Goal: Transaction & Acquisition: Purchase product/service

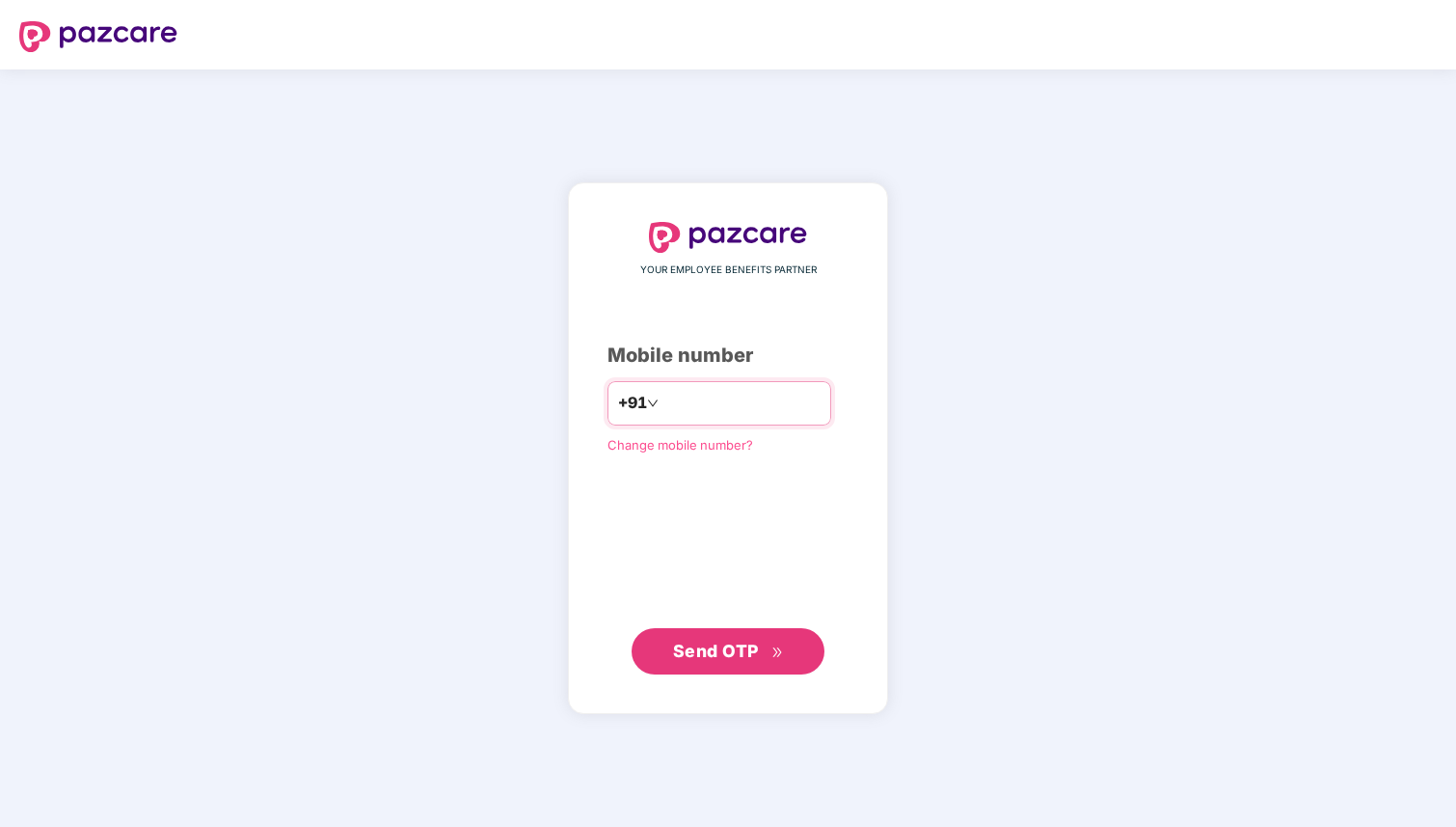
click at [704, 418] on div "+91" at bounding box center [720, 404] width 224 height 45
click at [702, 404] on input "number" at bounding box center [741, 404] width 159 height 31
type input "**********"
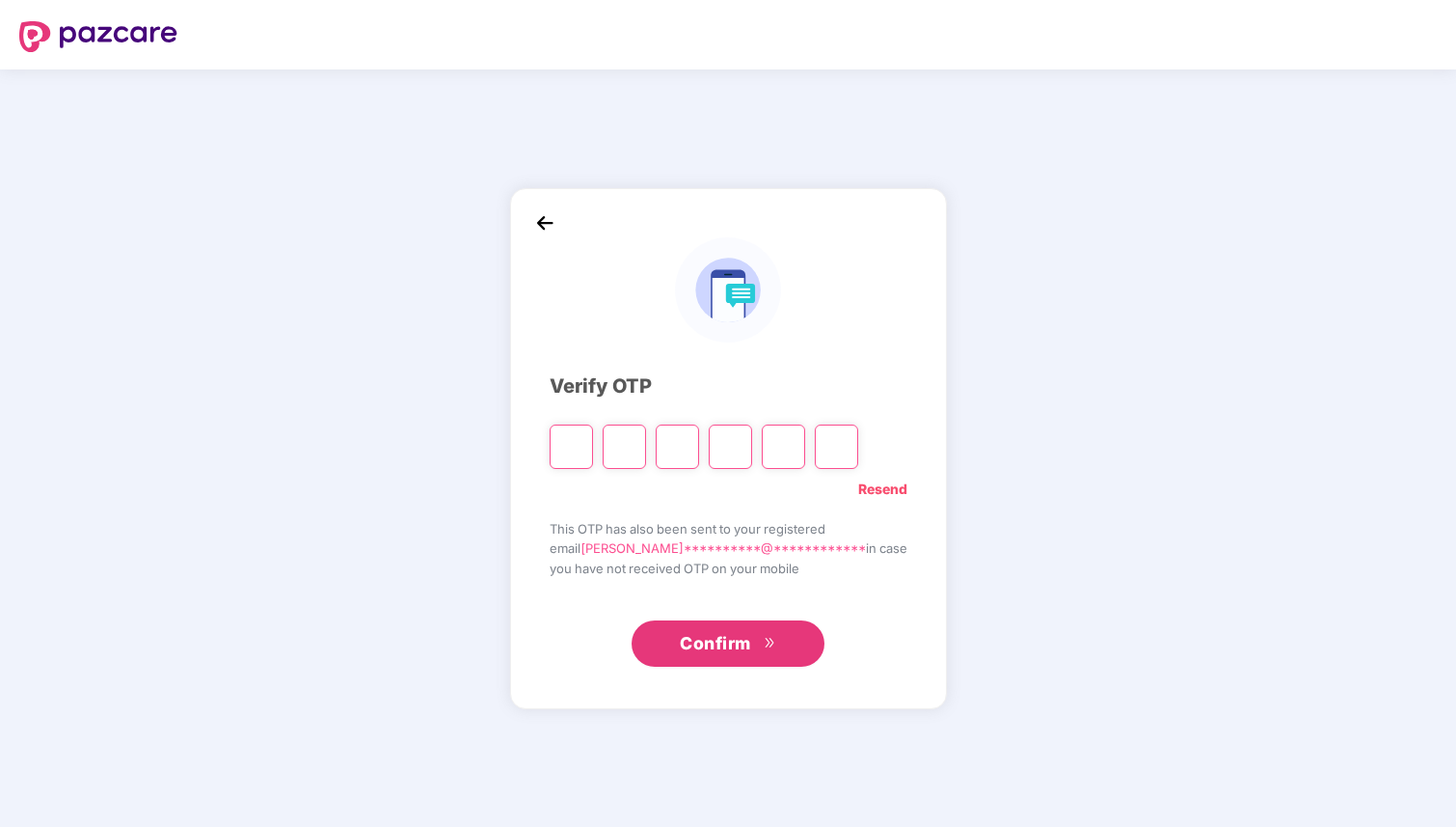
type input "*"
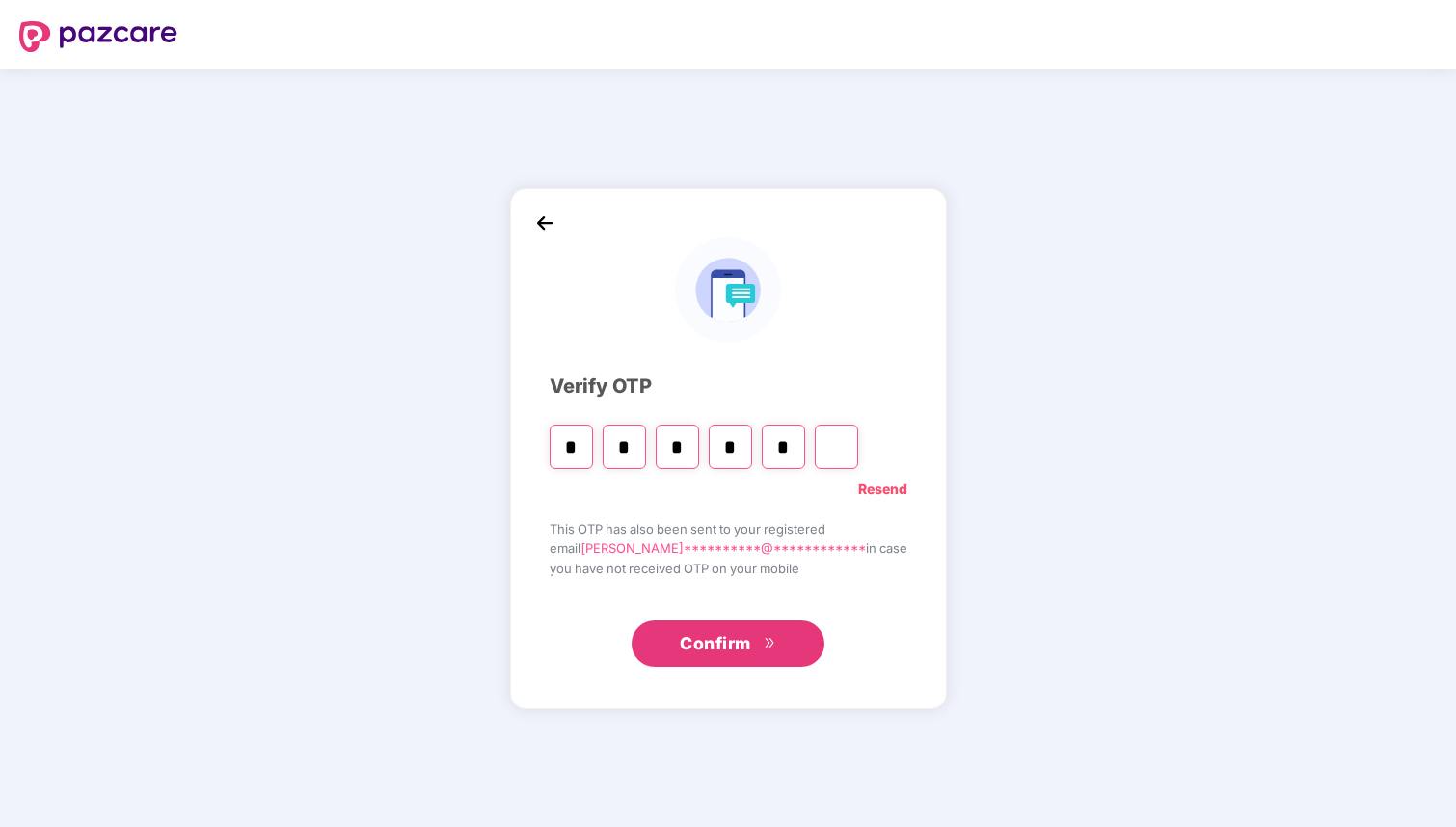
type input "*"
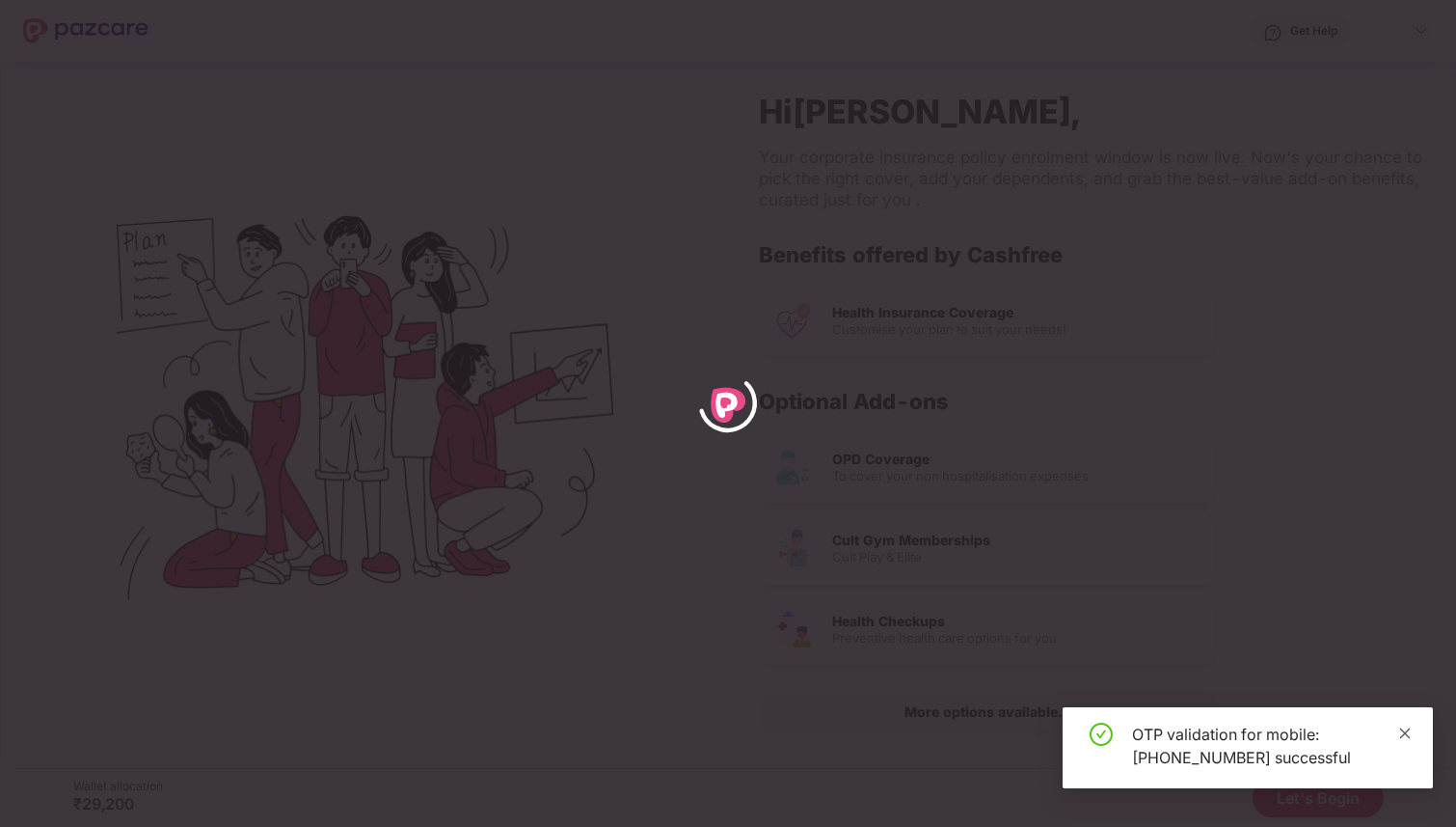
click at [1407, 727] on icon "close" at bounding box center [1405, 734] width 14 height 14
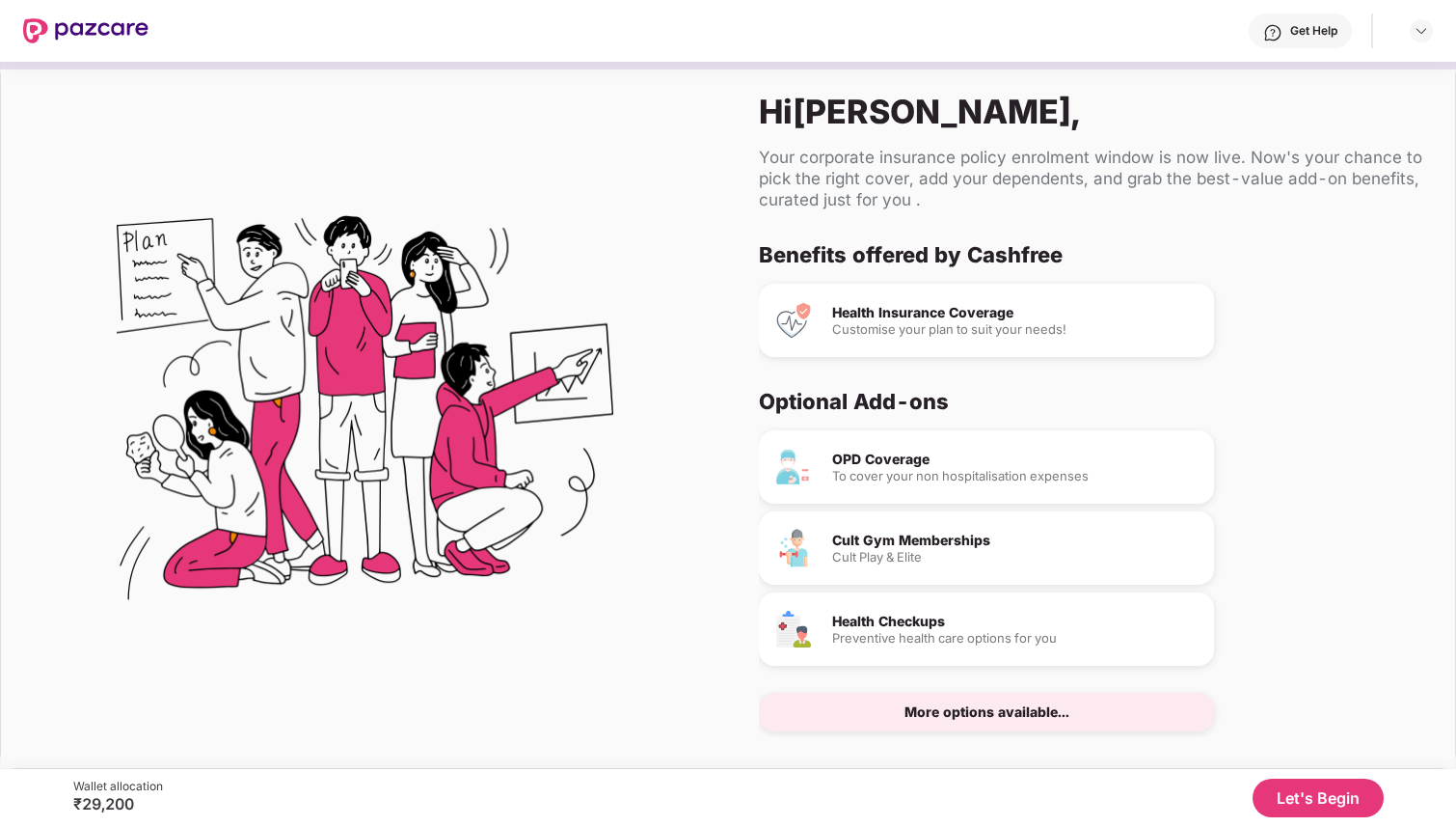
click at [1028, 712] on div "More options available..." at bounding box center [987, 712] width 165 height 14
click at [875, 556] on div "Cult Play & Elite" at bounding box center [1015, 557] width 367 height 13
click at [1299, 792] on button "Let's Begin" at bounding box center [1318, 798] width 131 height 39
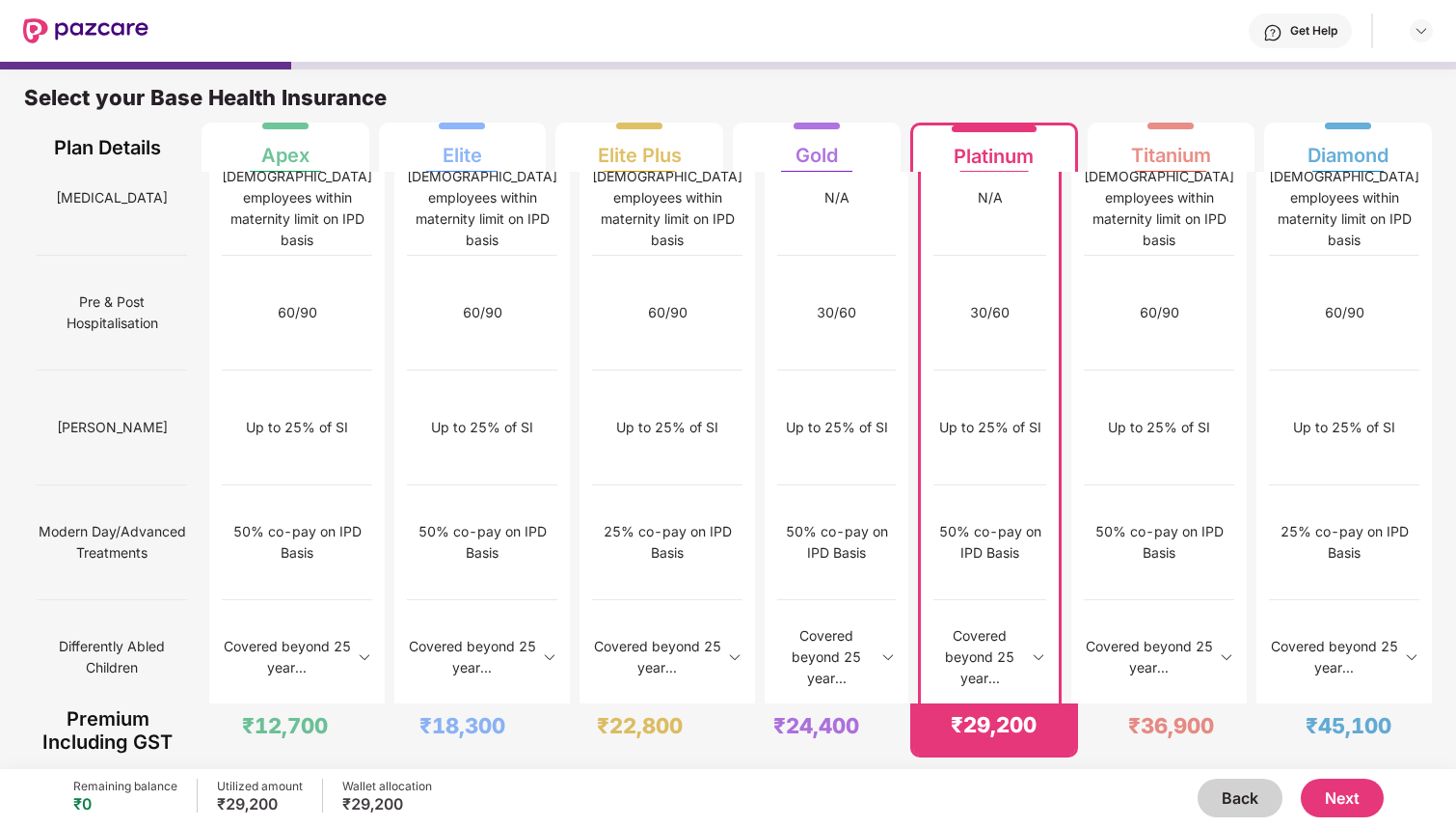
scroll to position [1808, 0]
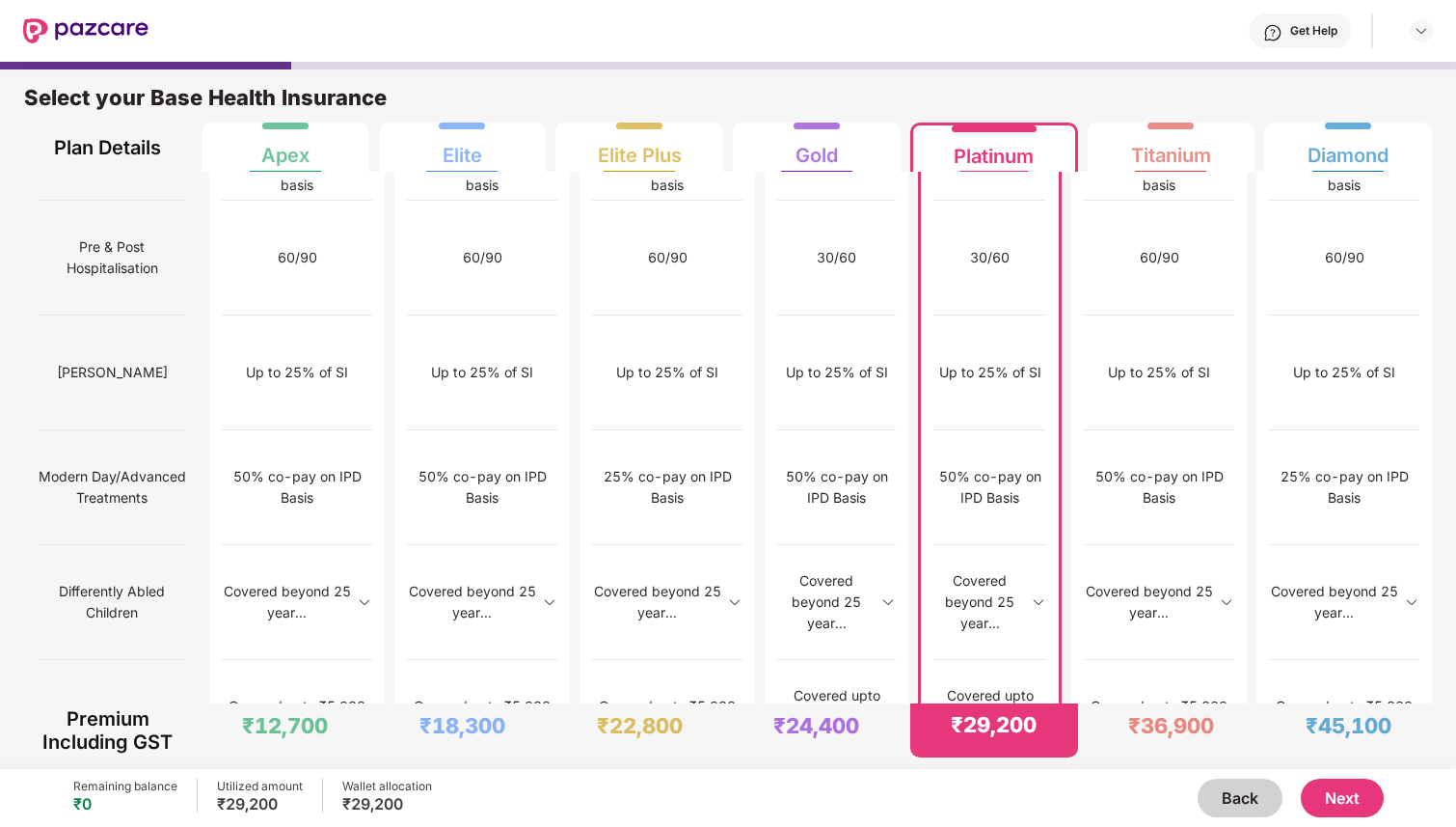
click at [1354, 796] on button "Next" at bounding box center [1342, 798] width 83 height 39
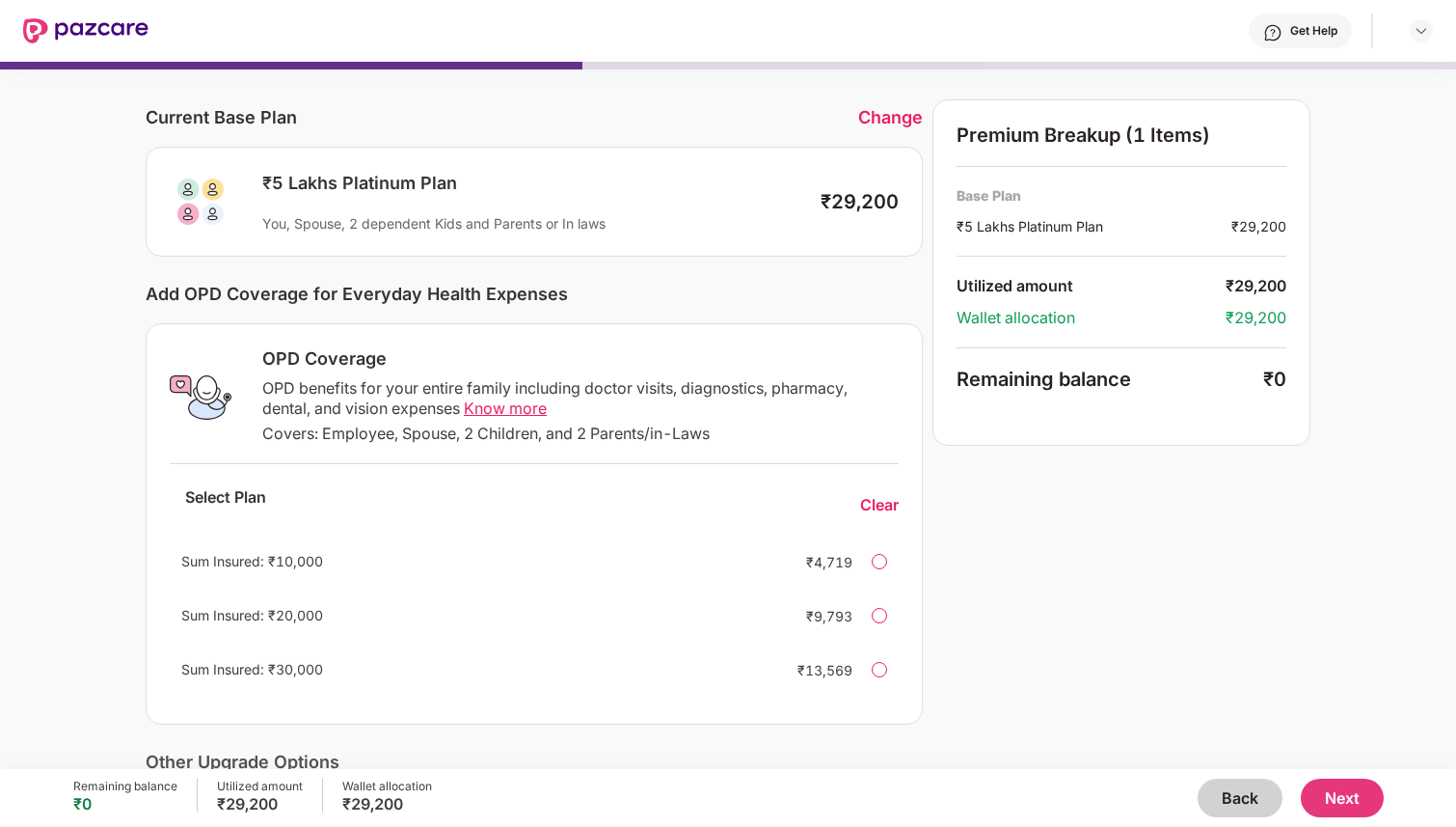
scroll to position [0, 0]
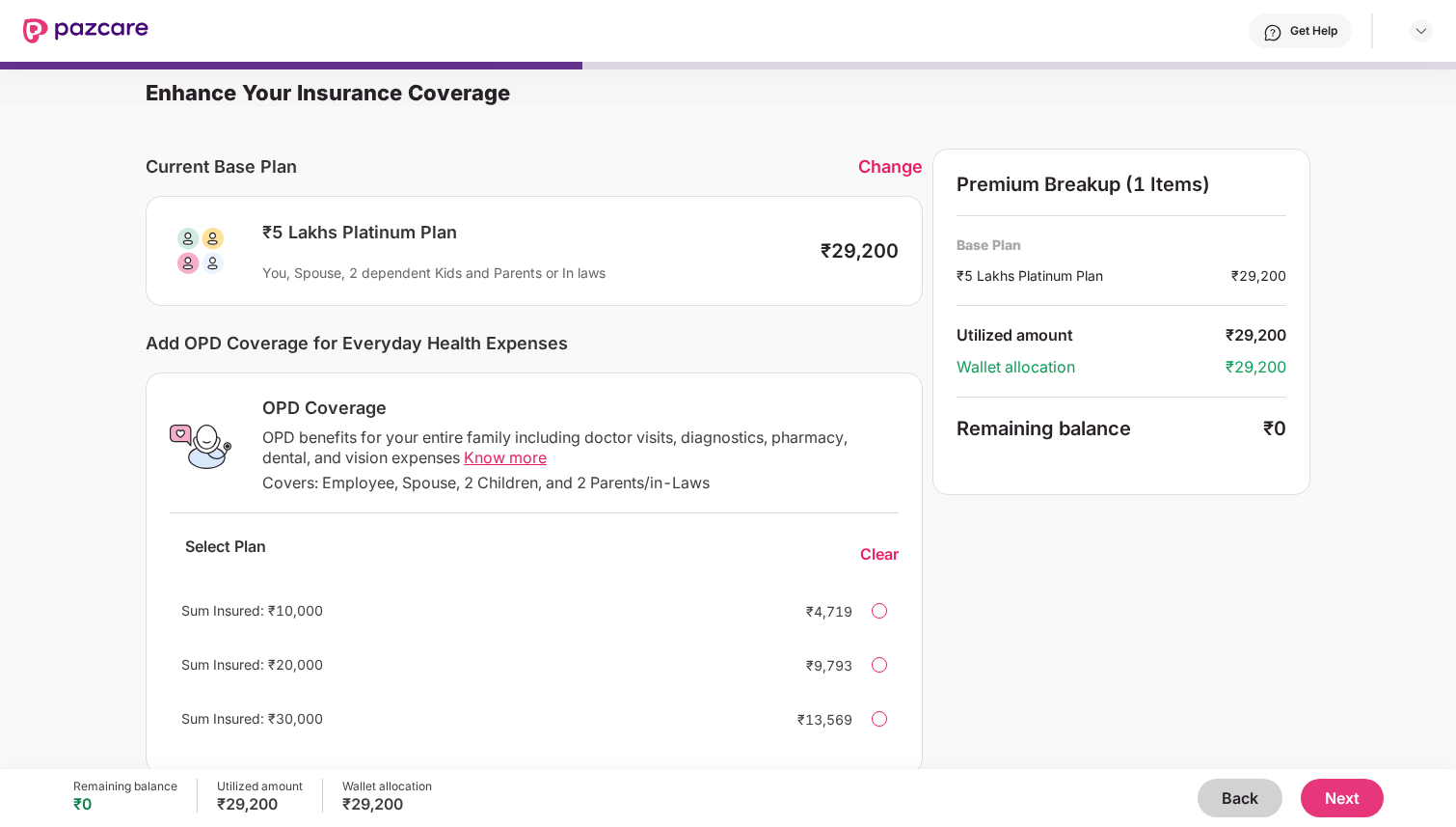
click at [883, 161] on div "Change" at bounding box center [890, 166] width 64 height 20
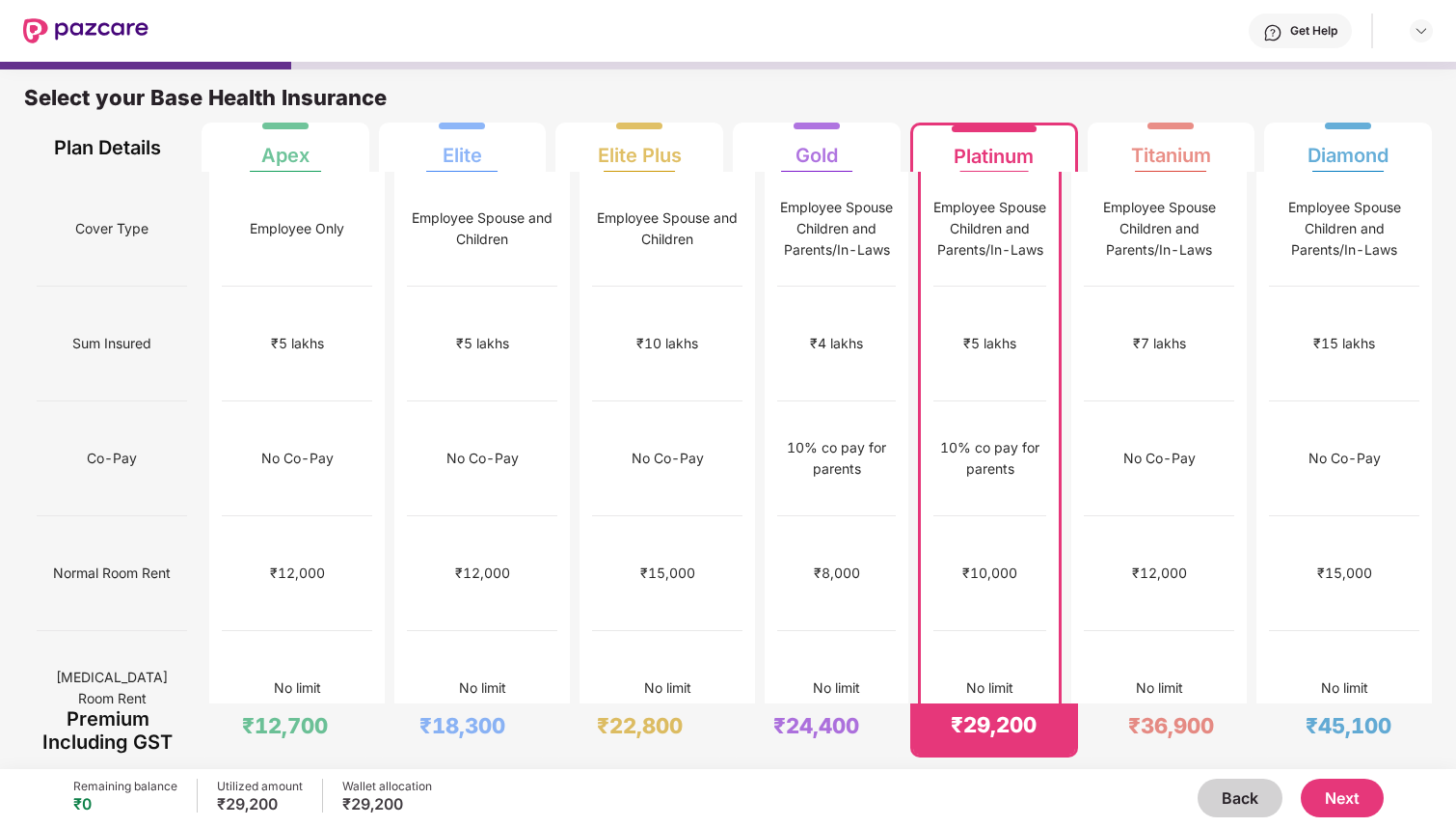
click at [1364, 807] on button "Next" at bounding box center [1342, 798] width 83 height 39
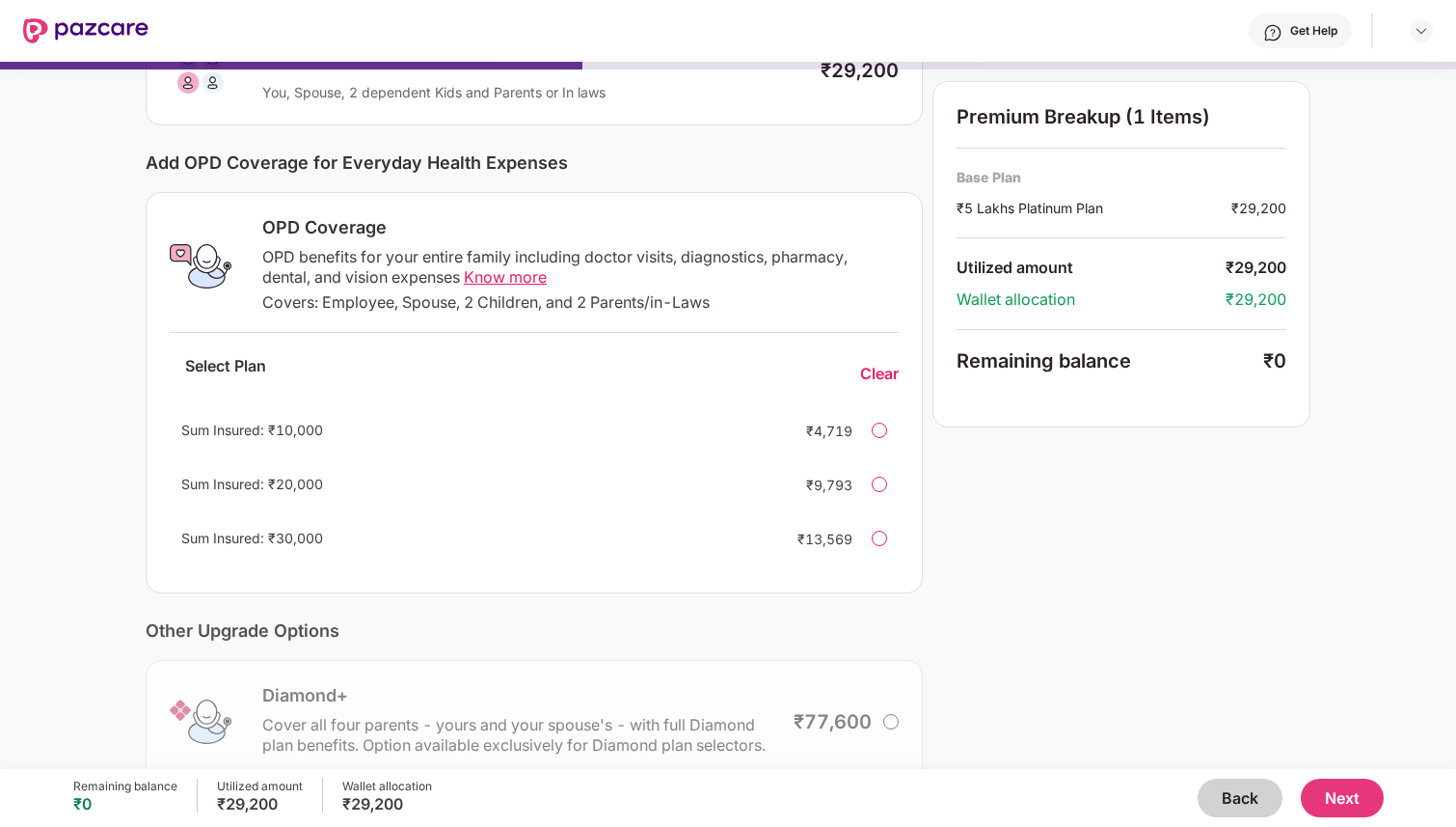
scroll to position [357, 0]
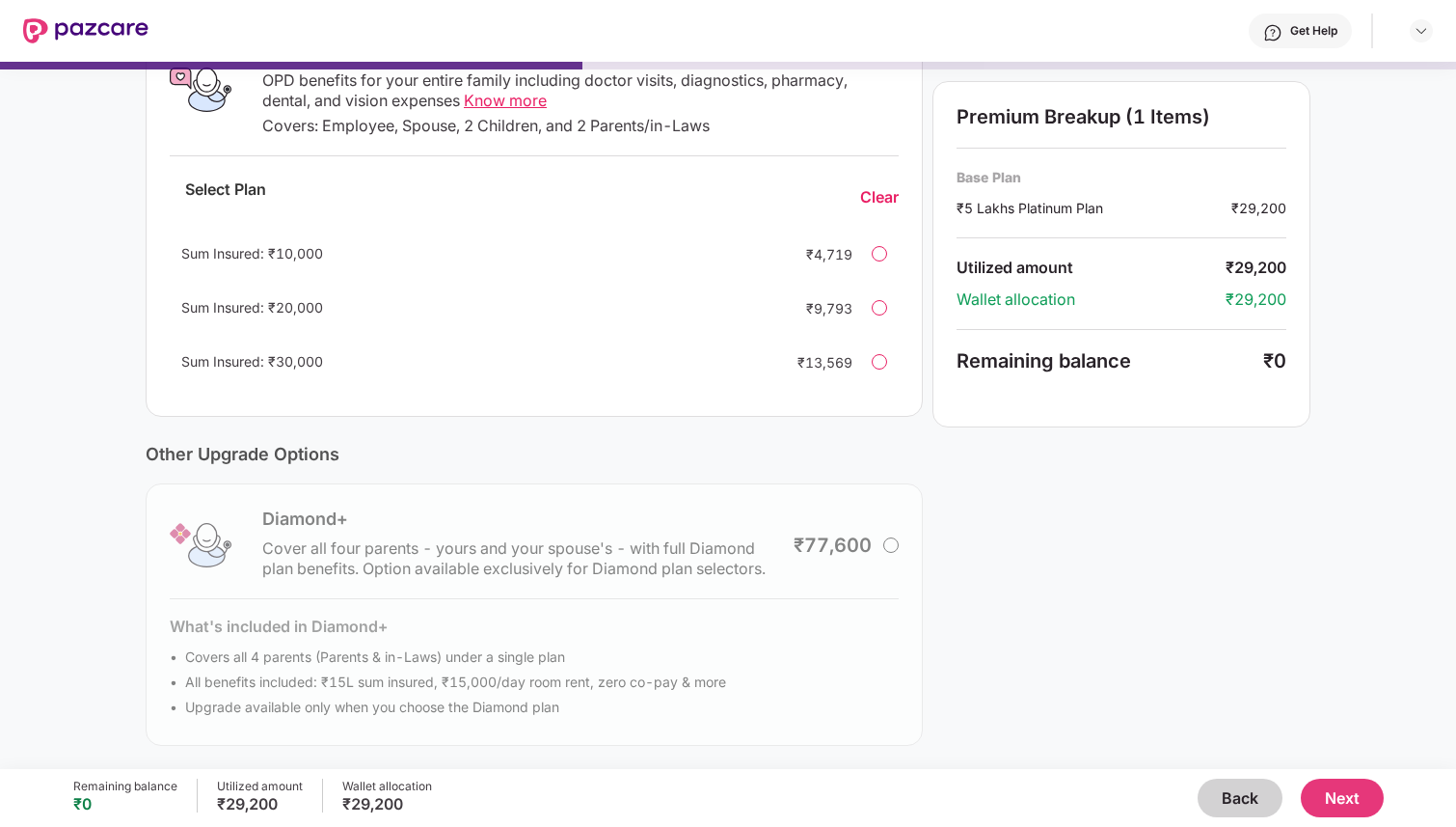
click at [1360, 800] on button "Next" at bounding box center [1342, 798] width 83 height 39
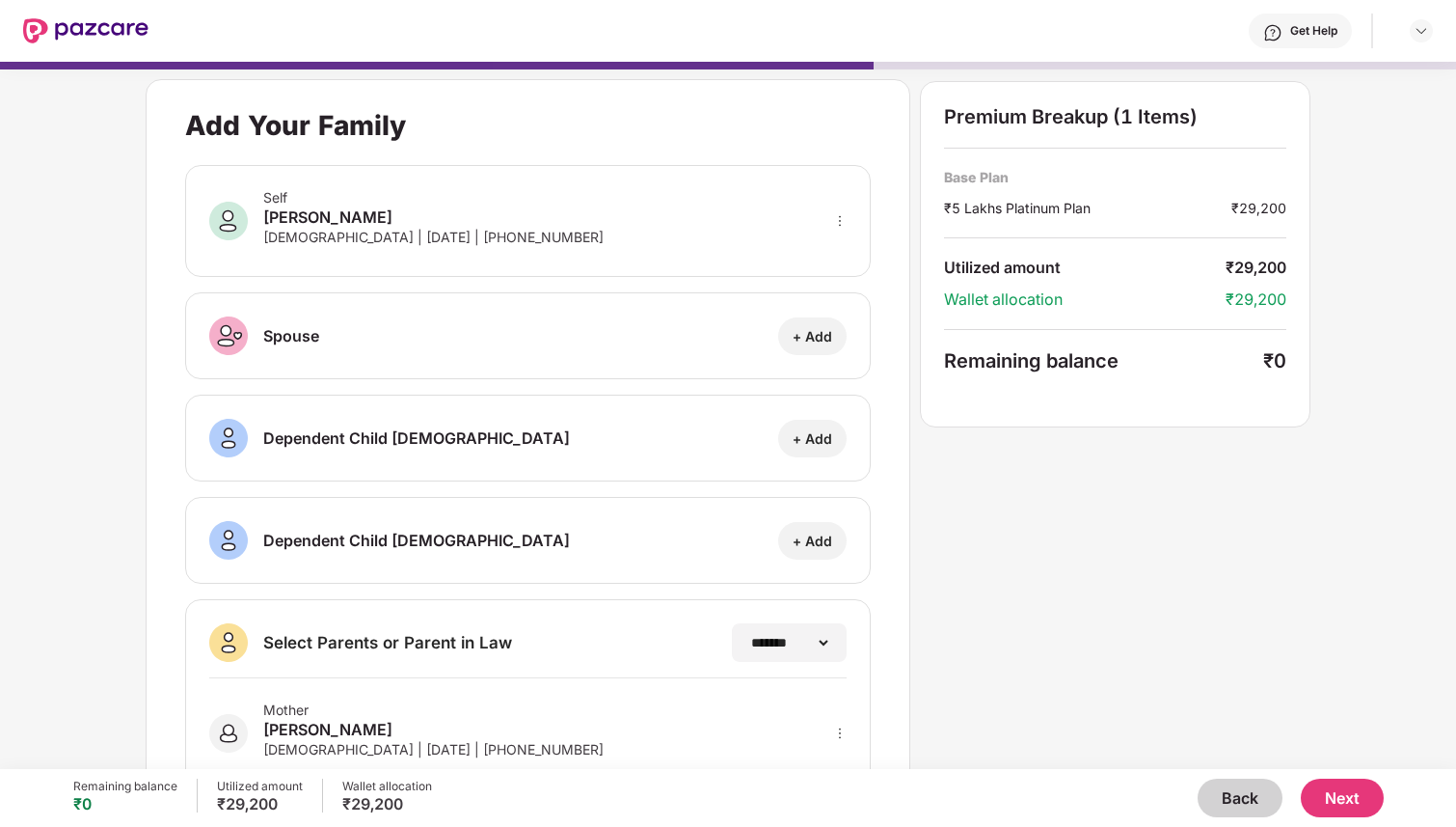
scroll to position [175, 0]
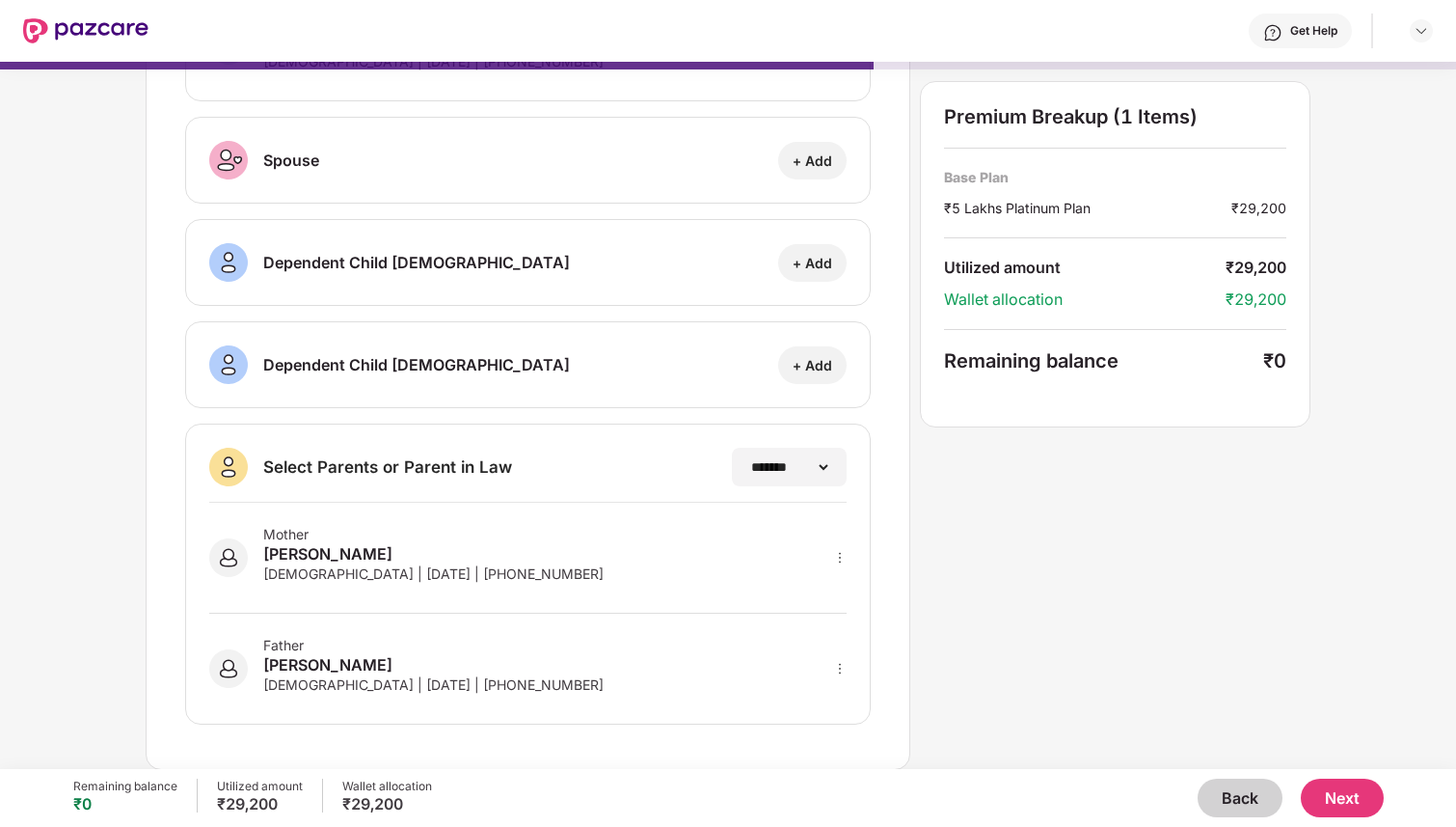
click at [664, 561] on div "Mother [PERSON_NAME] [DEMOGRAPHIC_DATA] | [DATE] | [PHONE_NUMBER]" at bounding box center [527, 558] width 637 height 111
click at [835, 557] on icon "more" at bounding box center [840, 557] width 14 height 14
click at [589, 537] on div "Mother [PERSON_NAME] [DEMOGRAPHIC_DATA] | [DATE] | [PHONE_NUMBER]" at bounding box center [527, 558] width 637 height 111
click at [1334, 789] on button "Next" at bounding box center [1342, 798] width 83 height 39
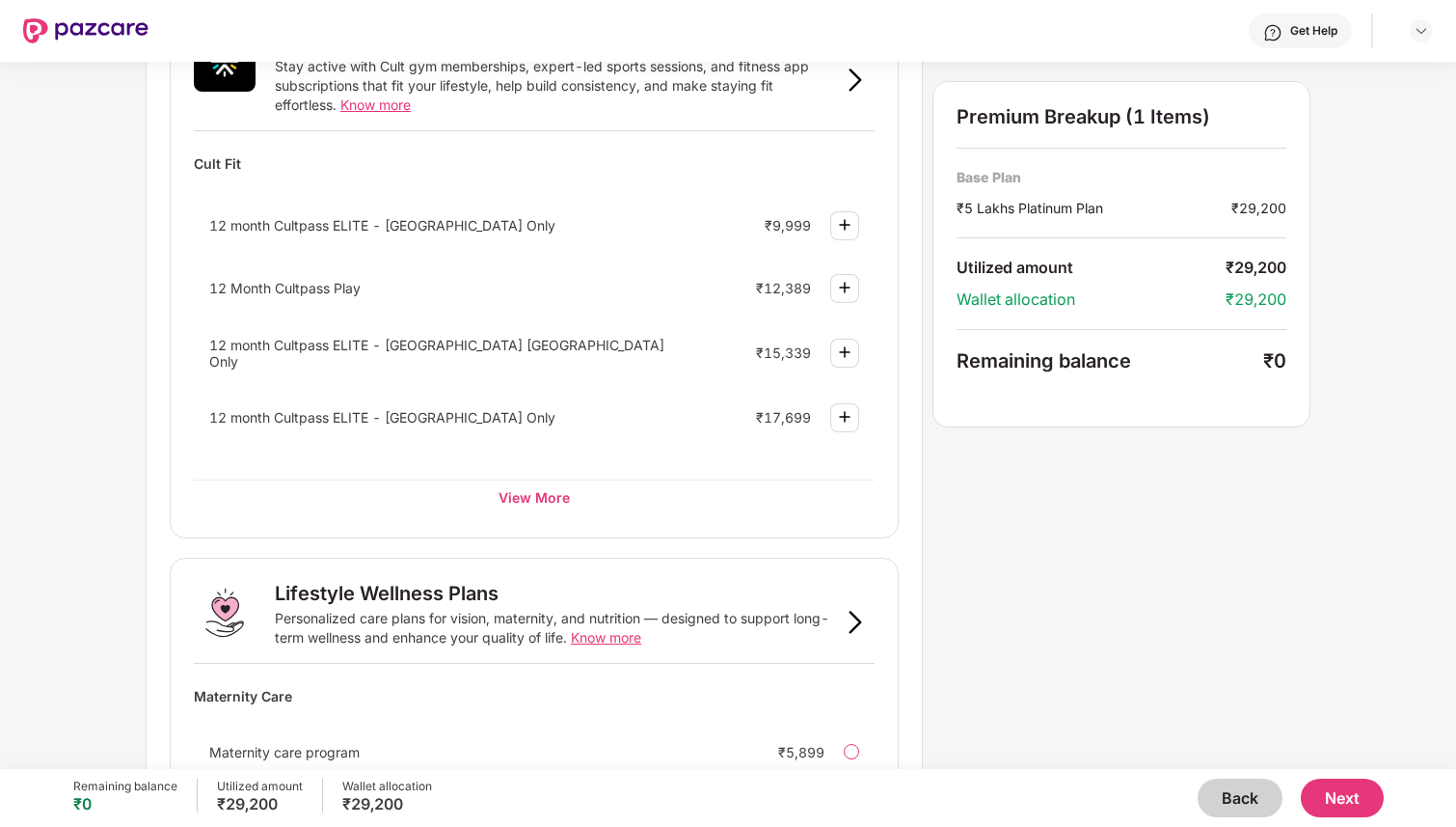
scroll to position [725, 0]
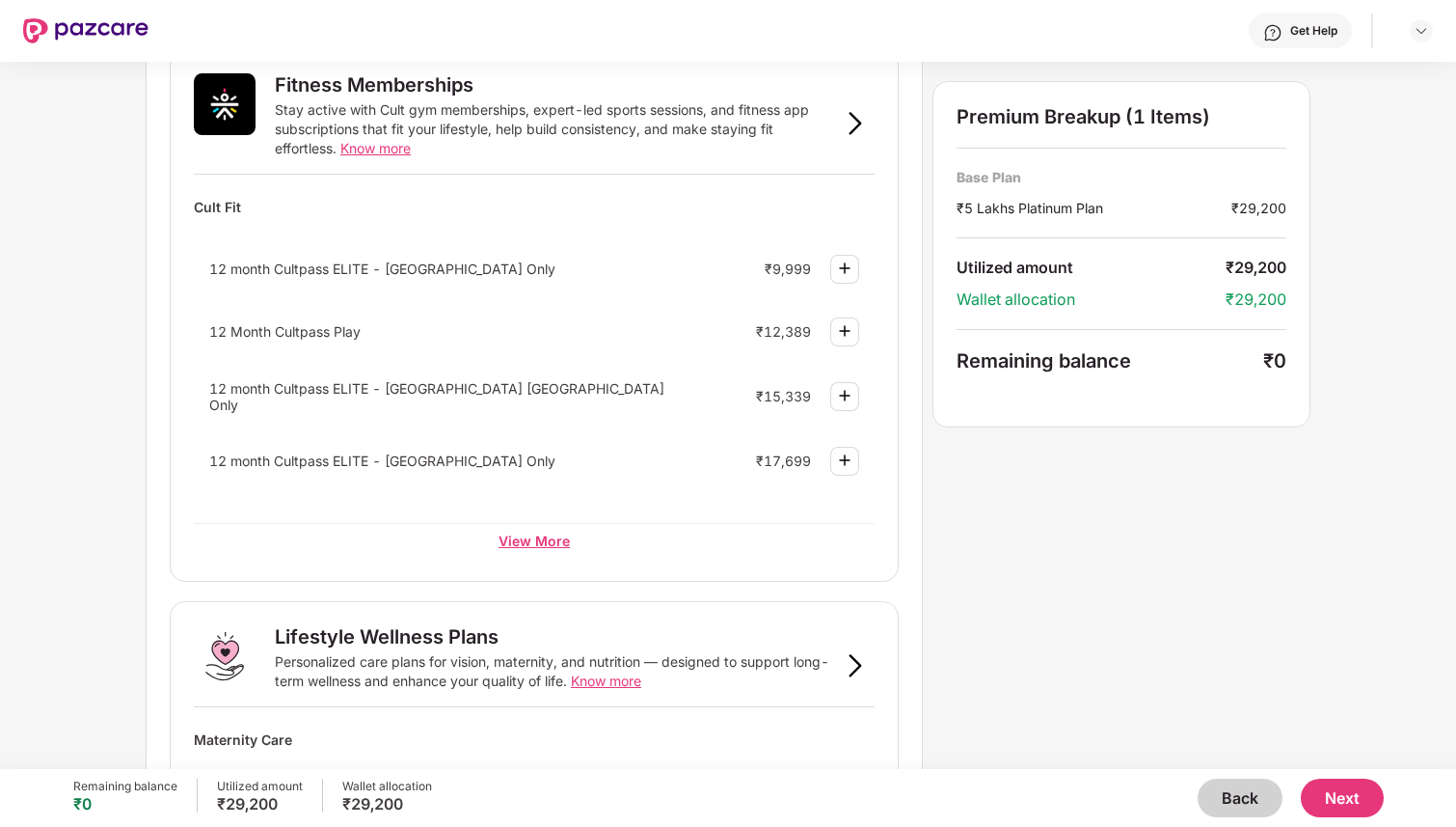
click at [542, 543] on div "View More" at bounding box center [534, 540] width 681 height 35
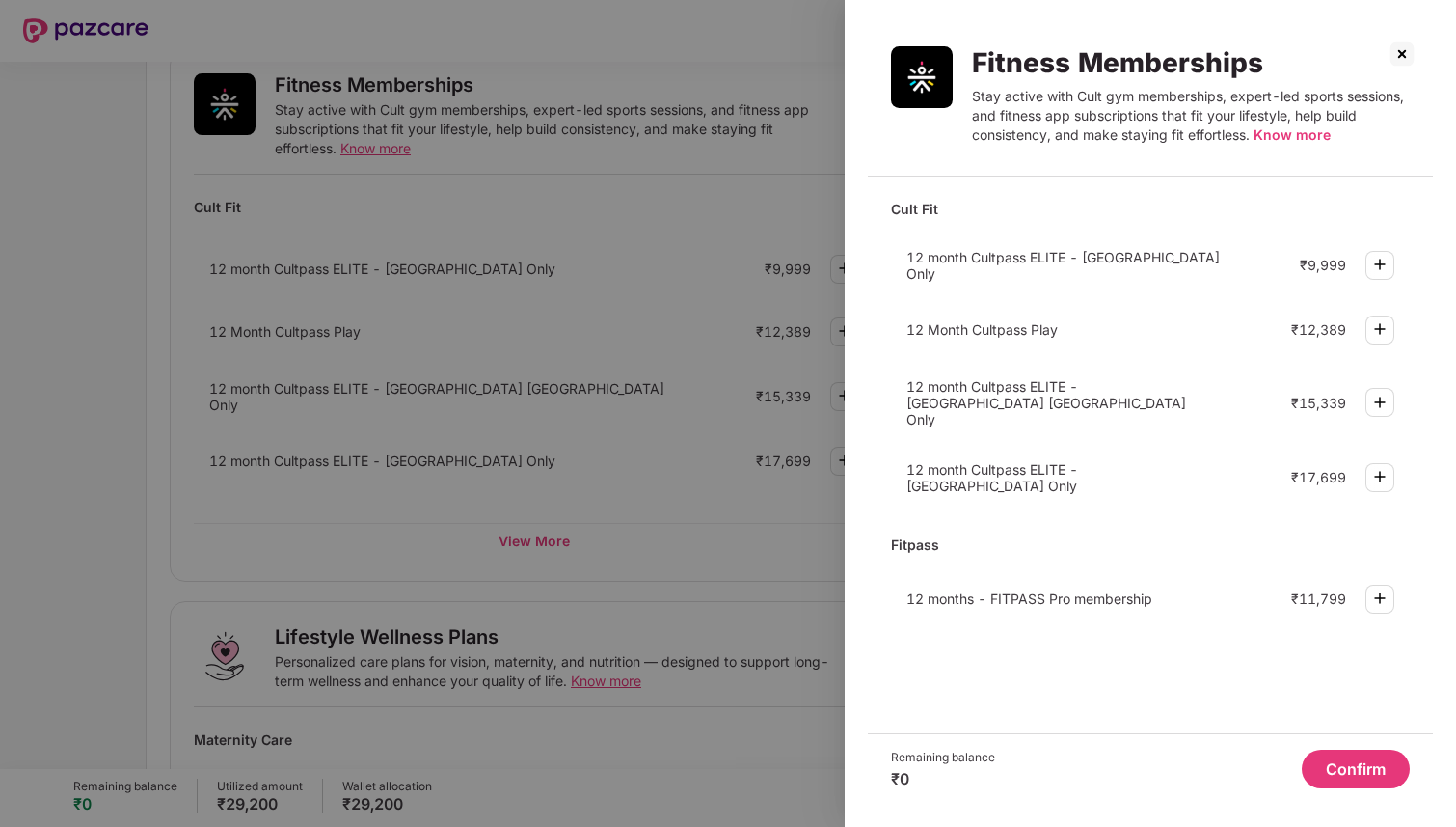
click at [1151, 257] on span "12 month Cultpass ELITE - [GEOGRAPHIC_DATA] Only" at bounding box center [1063, 266] width 313 height 33
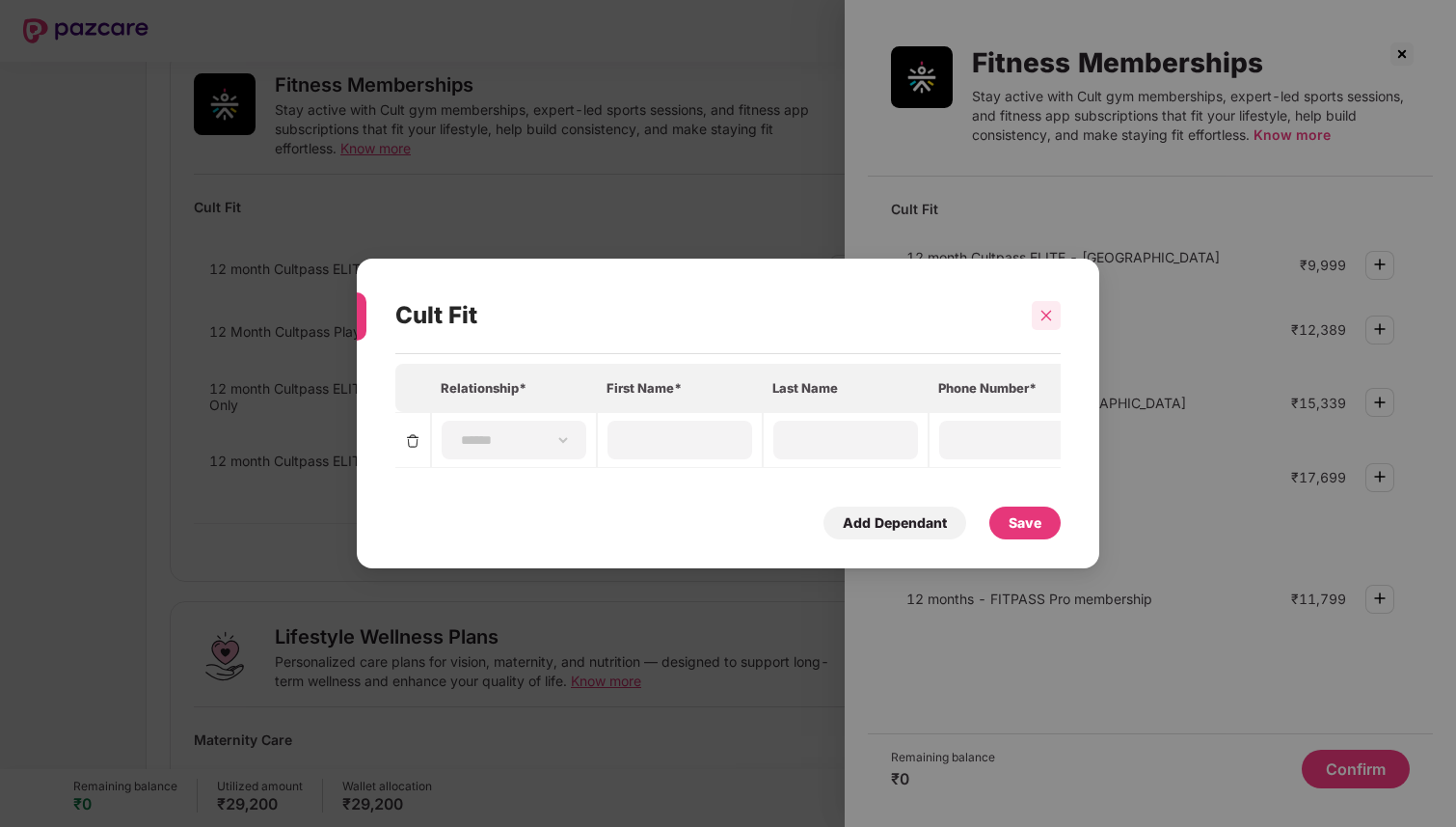
click at [1048, 325] on div at bounding box center [1047, 315] width 29 height 29
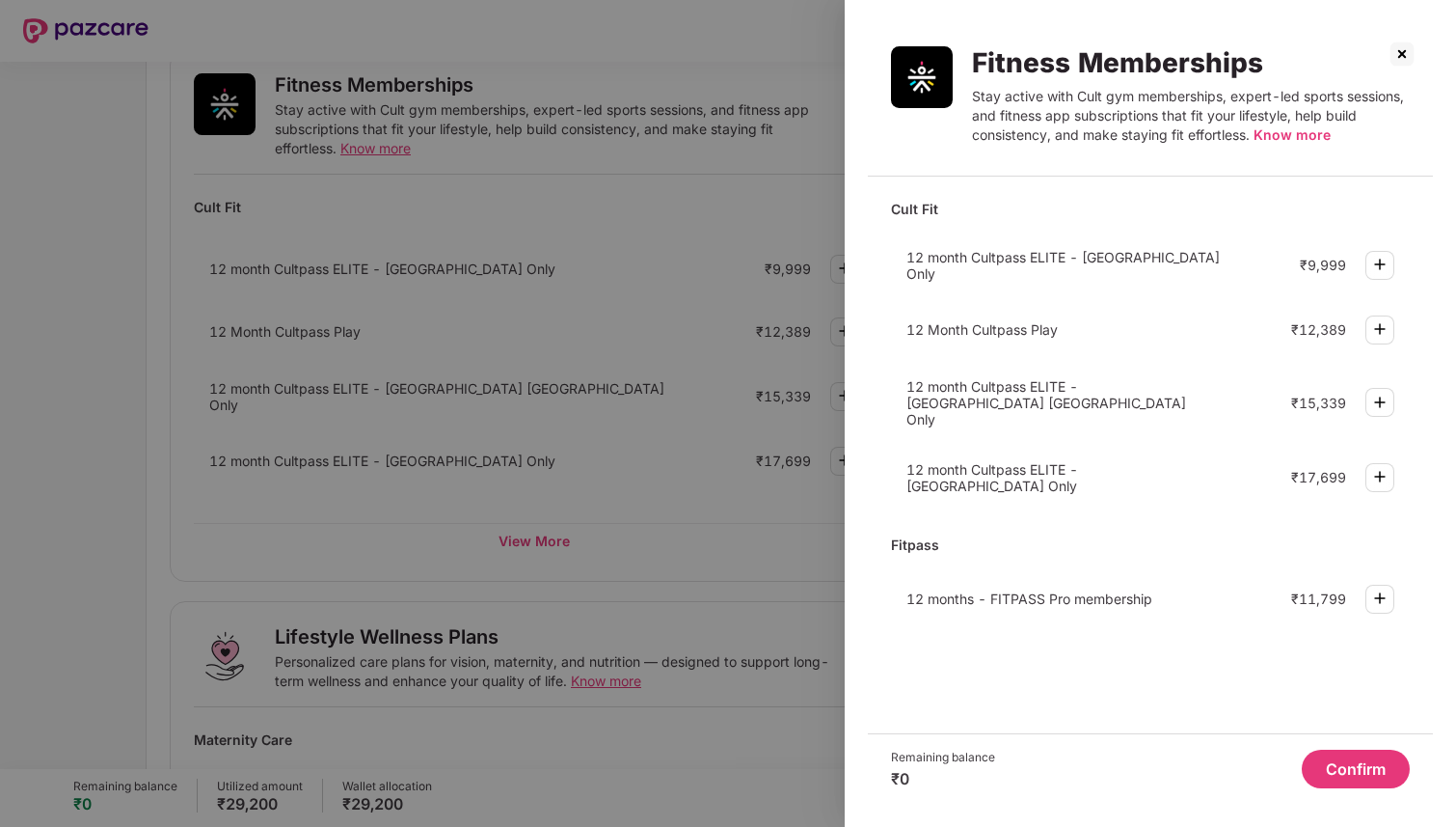
click at [1379, 261] on img at bounding box center [1380, 265] width 23 height 23
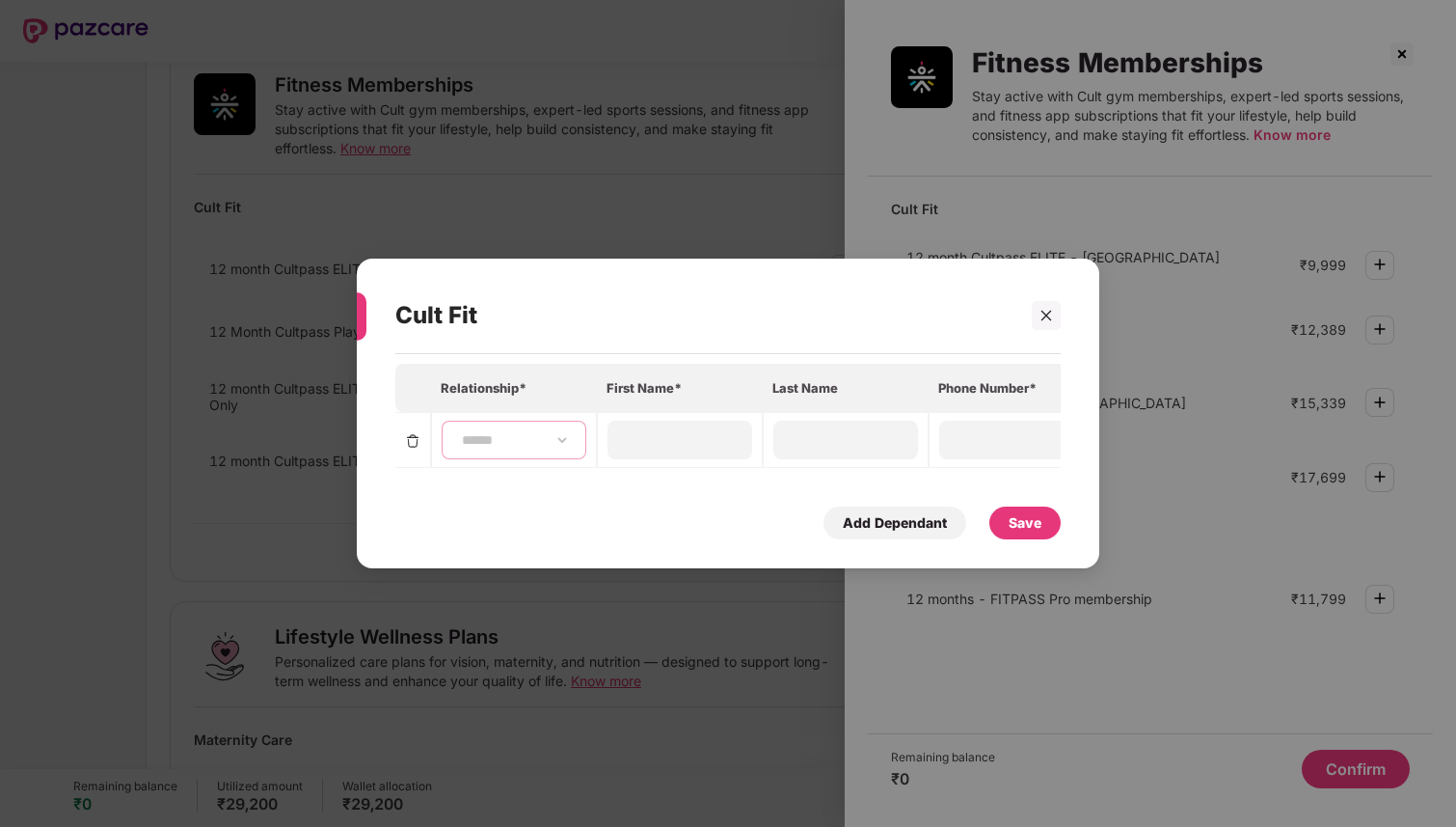
click at [552, 435] on select "**********" at bounding box center [514, 440] width 112 height 16
select select "****"
click at [458, 432] on select "**********" at bounding box center [514, 440] width 112 height 16
type input "*********"
type input "****"
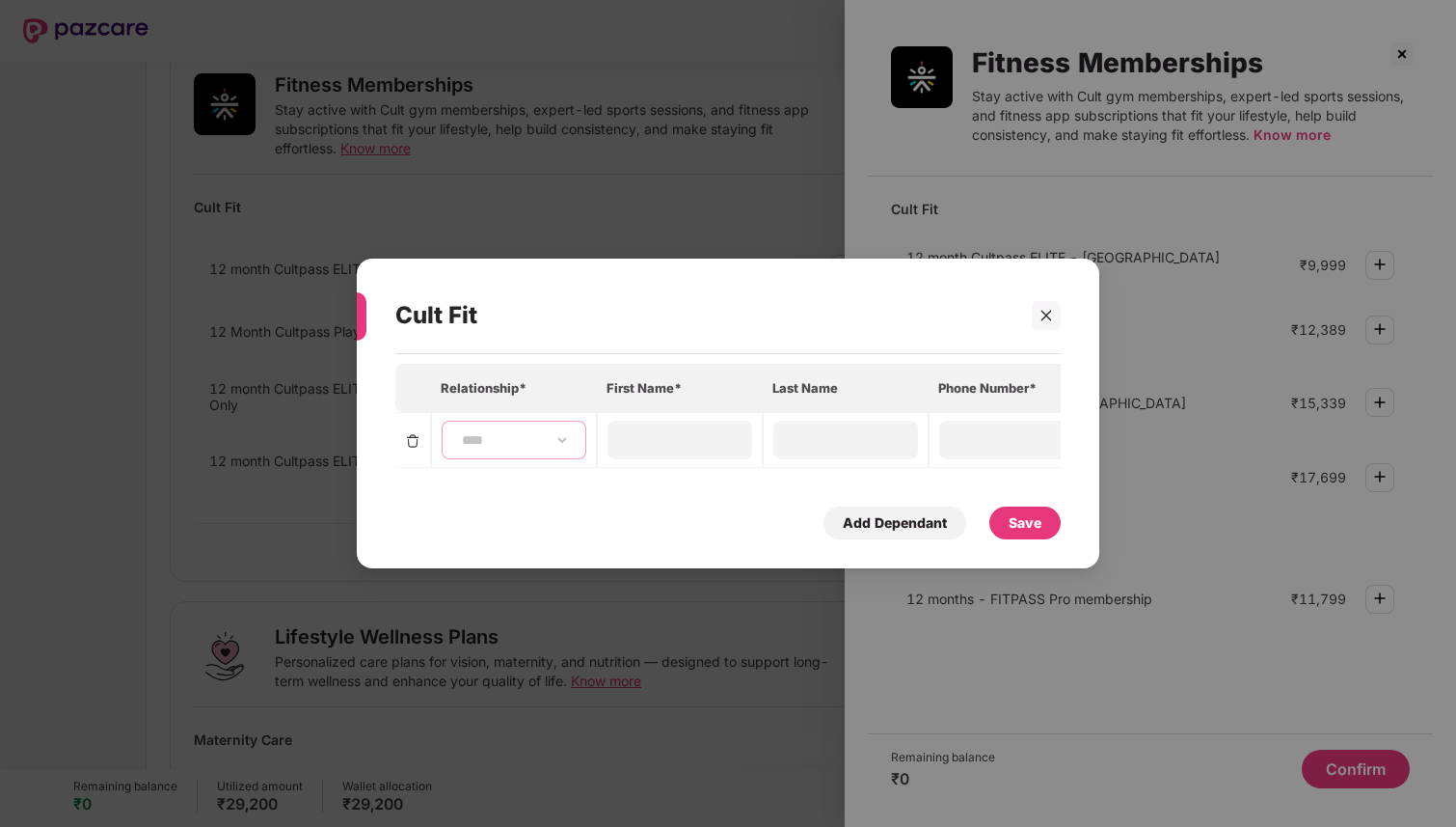
type input "**********"
click at [640, 452] on div "*********" at bounding box center [680, 440] width 145 height 39
click at [1028, 530] on div "Save" at bounding box center [1025, 523] width 33 height 21
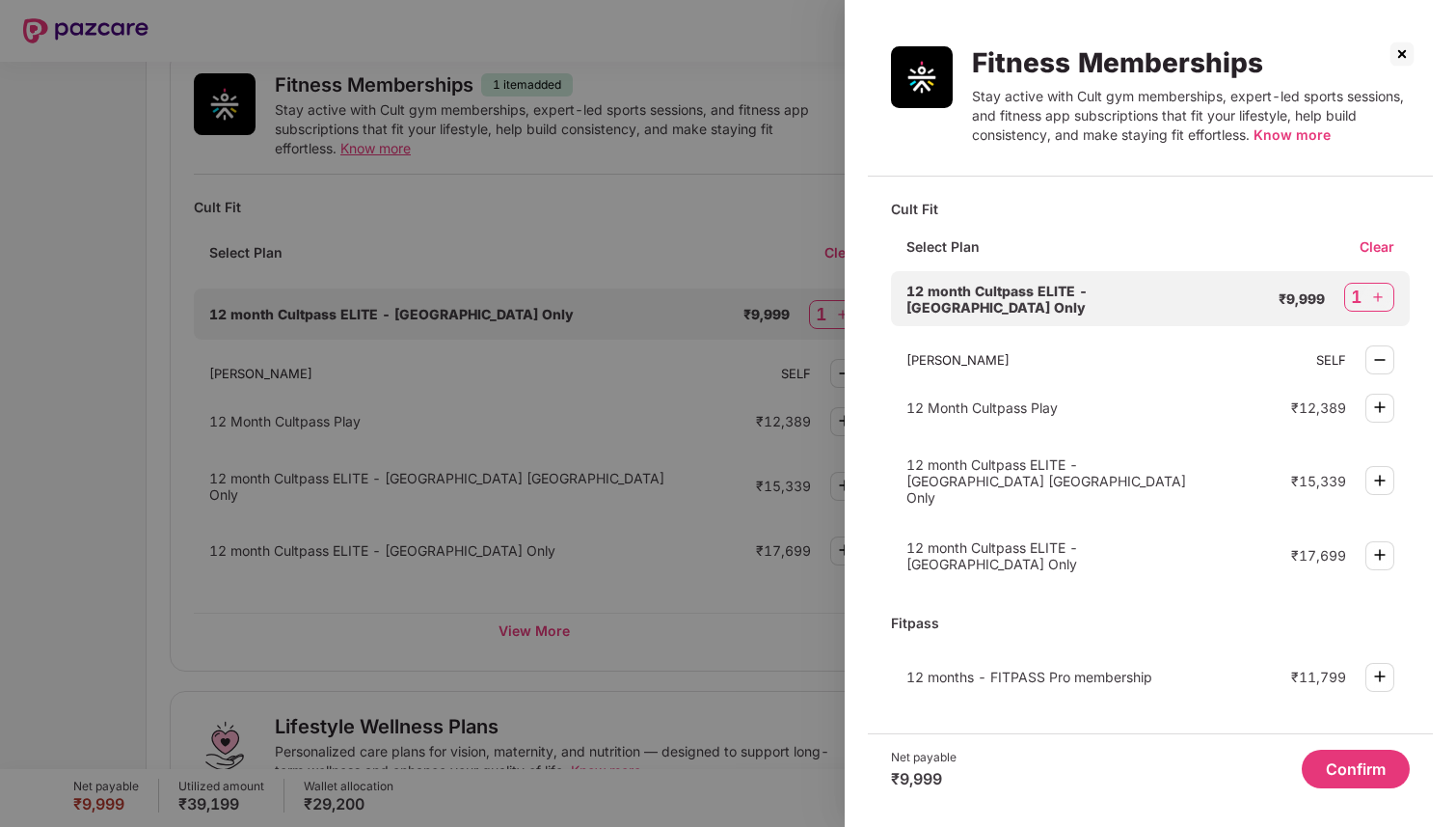
click at [1359, 767] on button "Confirm" at bounding box center [1356, 769] width 108 height 39
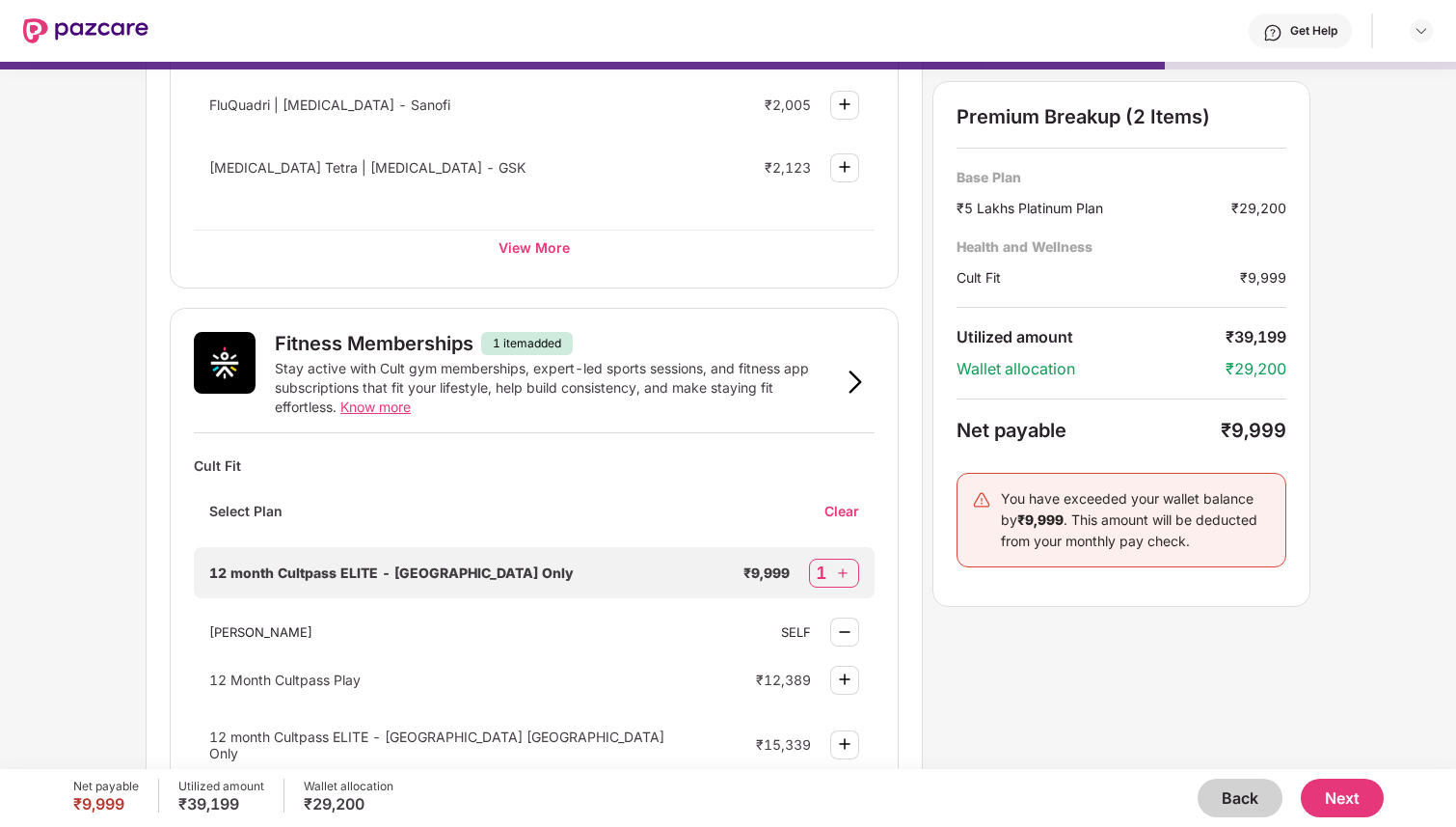
scroll to position [637, 0]
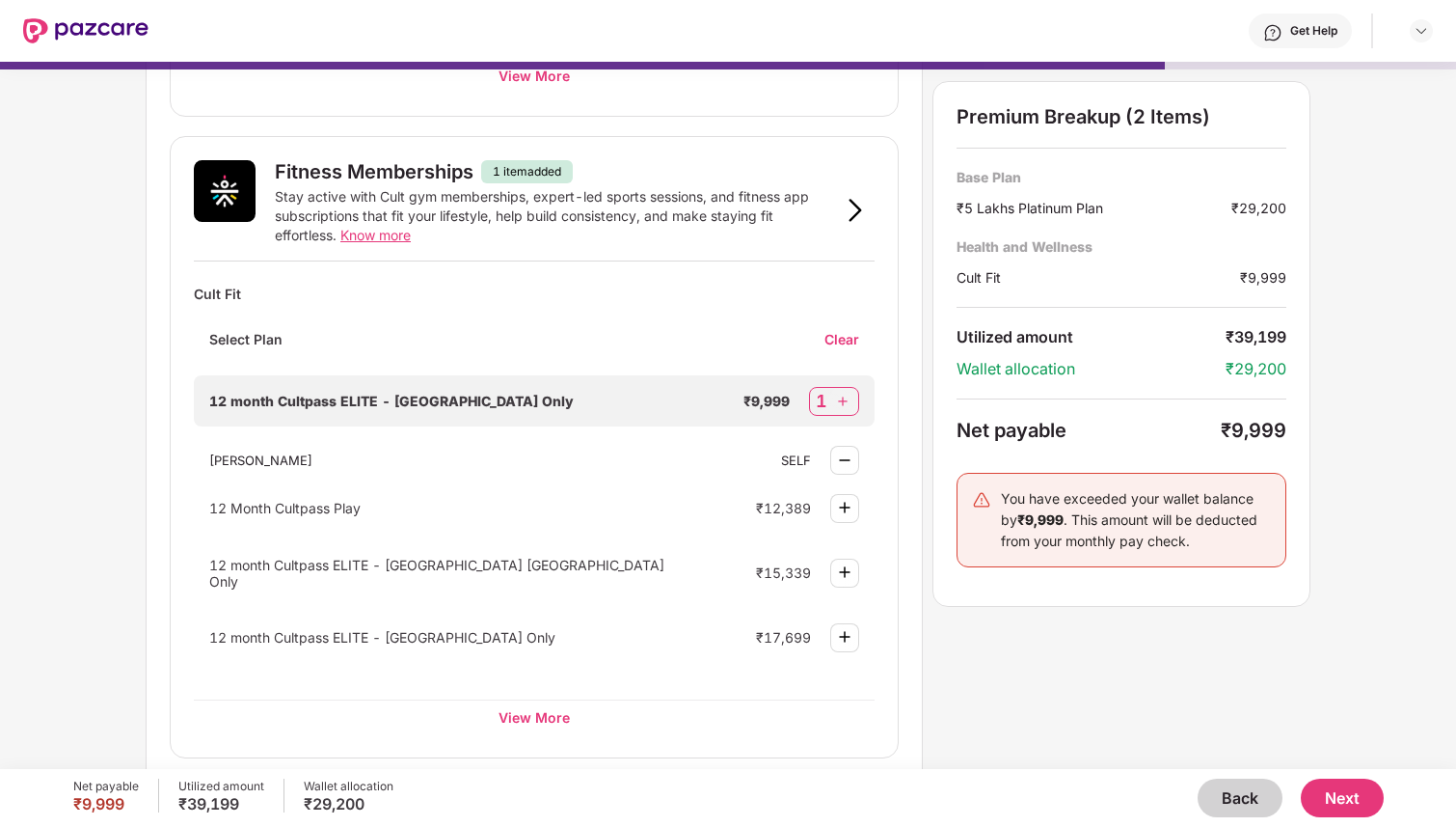
click at [384, 234] on span "Know more" at bounding box center [375, 234] width 70 height 17
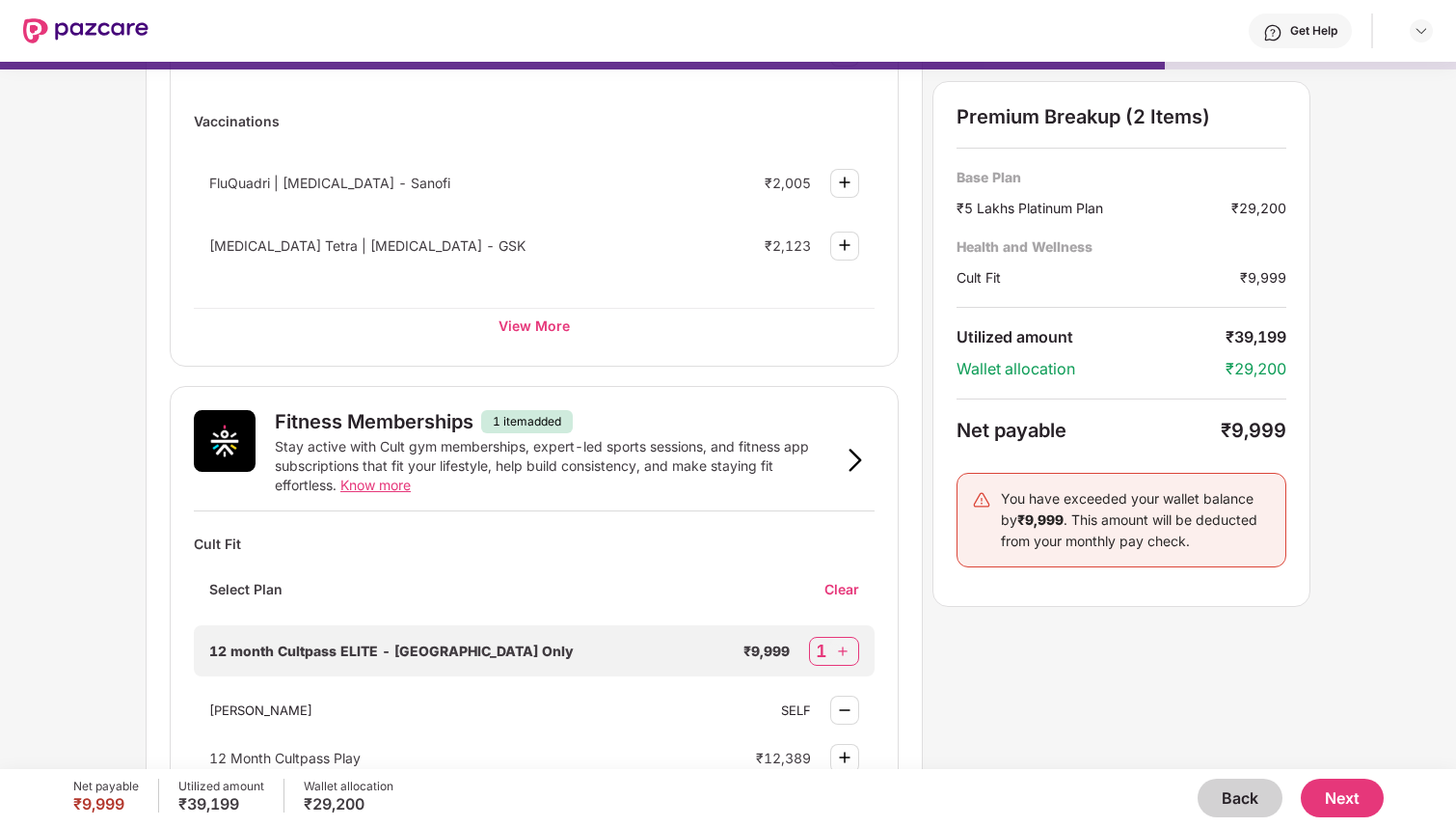
scroll to position [392, 0]
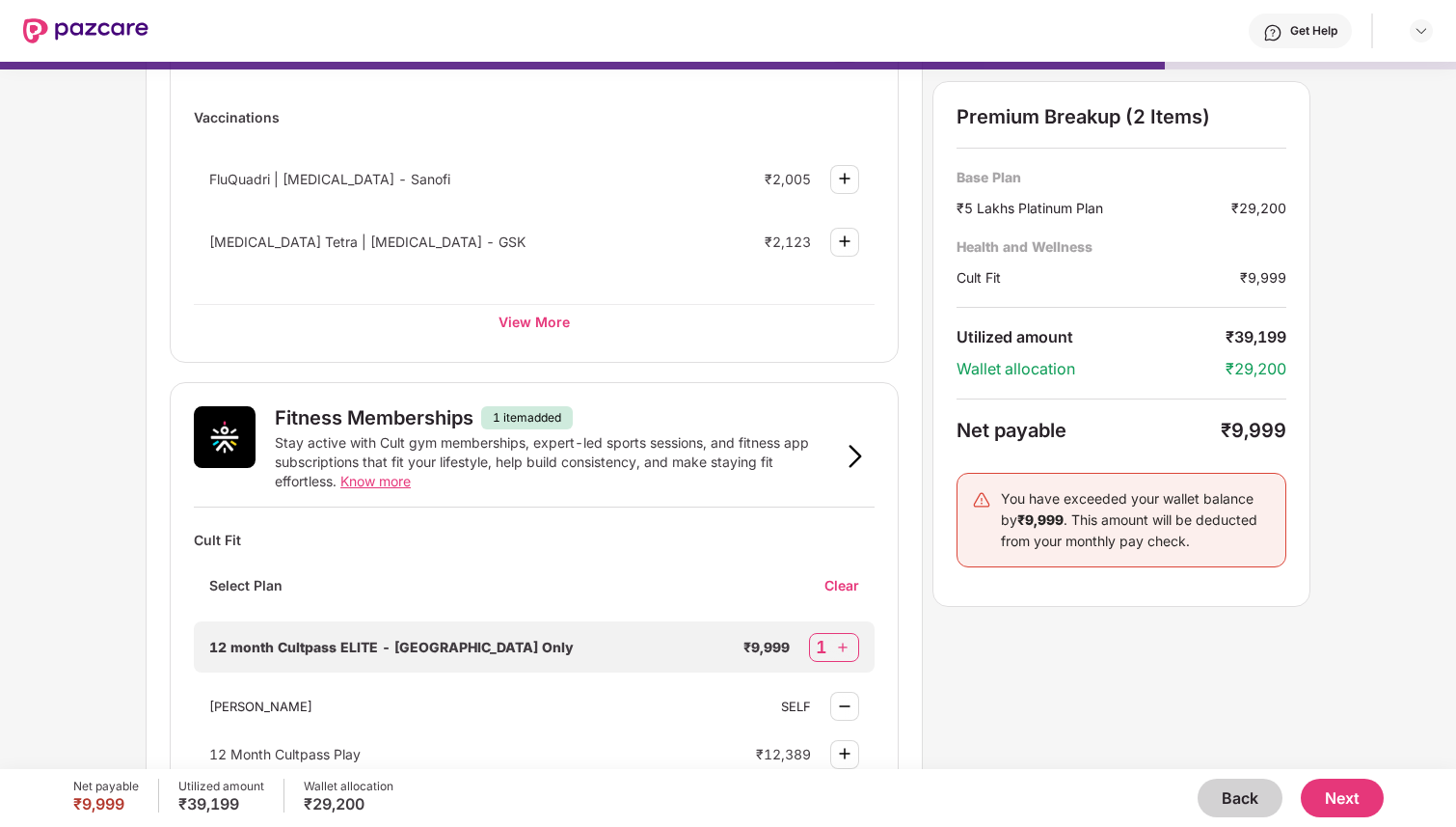
click at [842, 579] on div "Clear" at bounding box center [850, 585] width 51 height 18
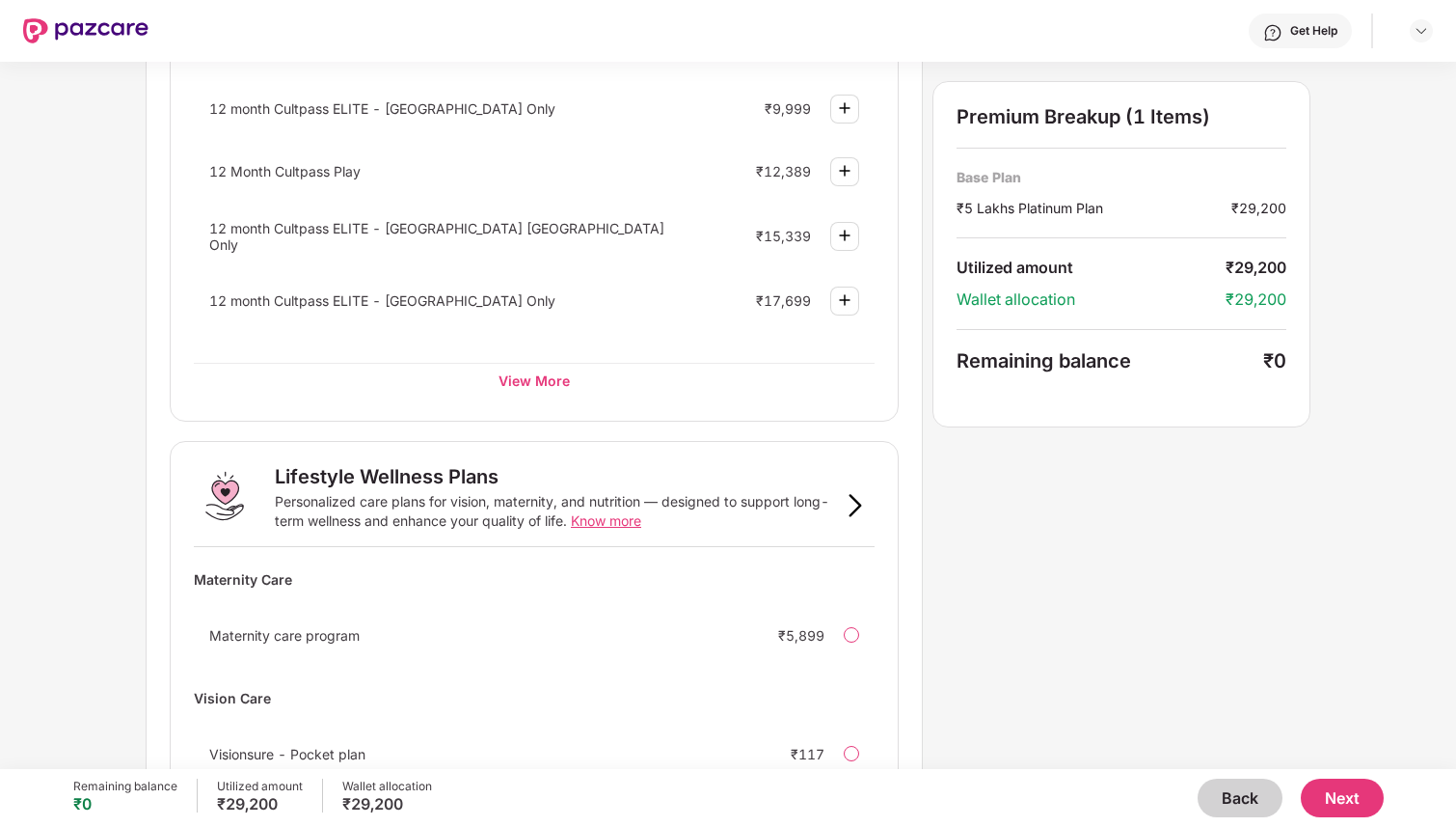
scroll to position [1055, 0]
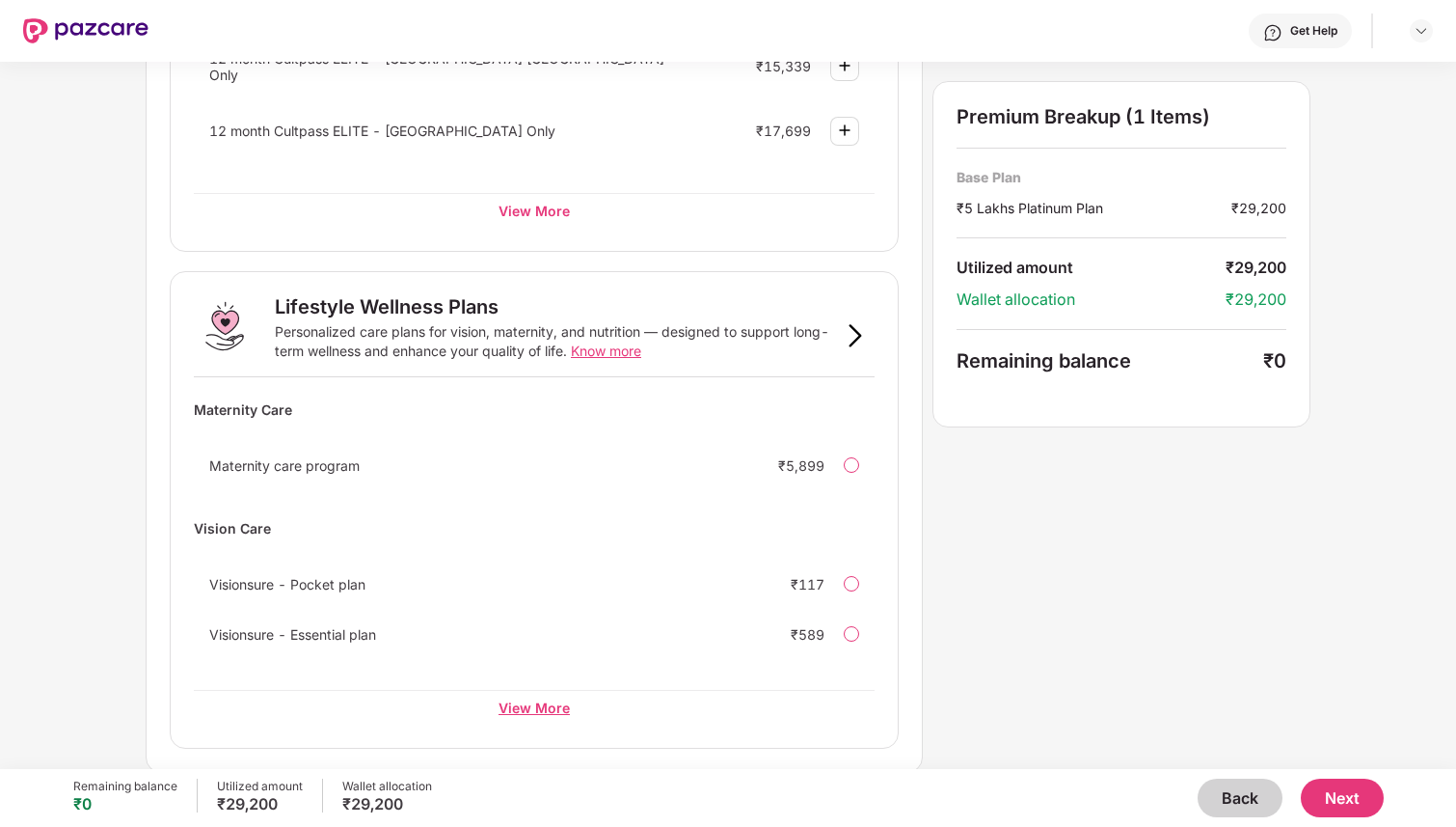
click at [524, 703] on div "View More" at bounding box center [534, 707] width 681 height 35
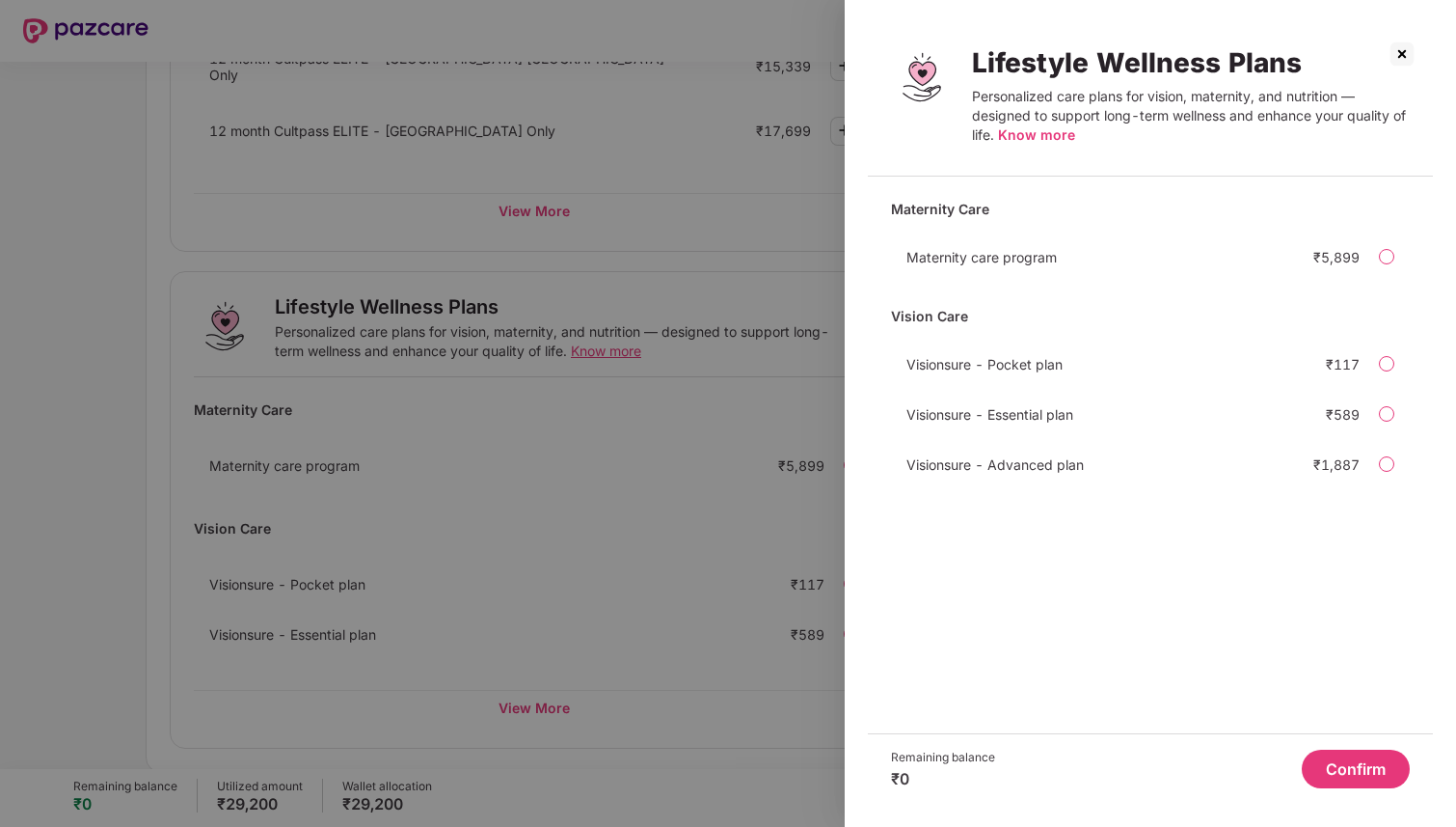
click at [1034, 451] on div "Visionsure - Advanced plan ₹1,887" at bounding box center [1150, 464] width 518 height 39
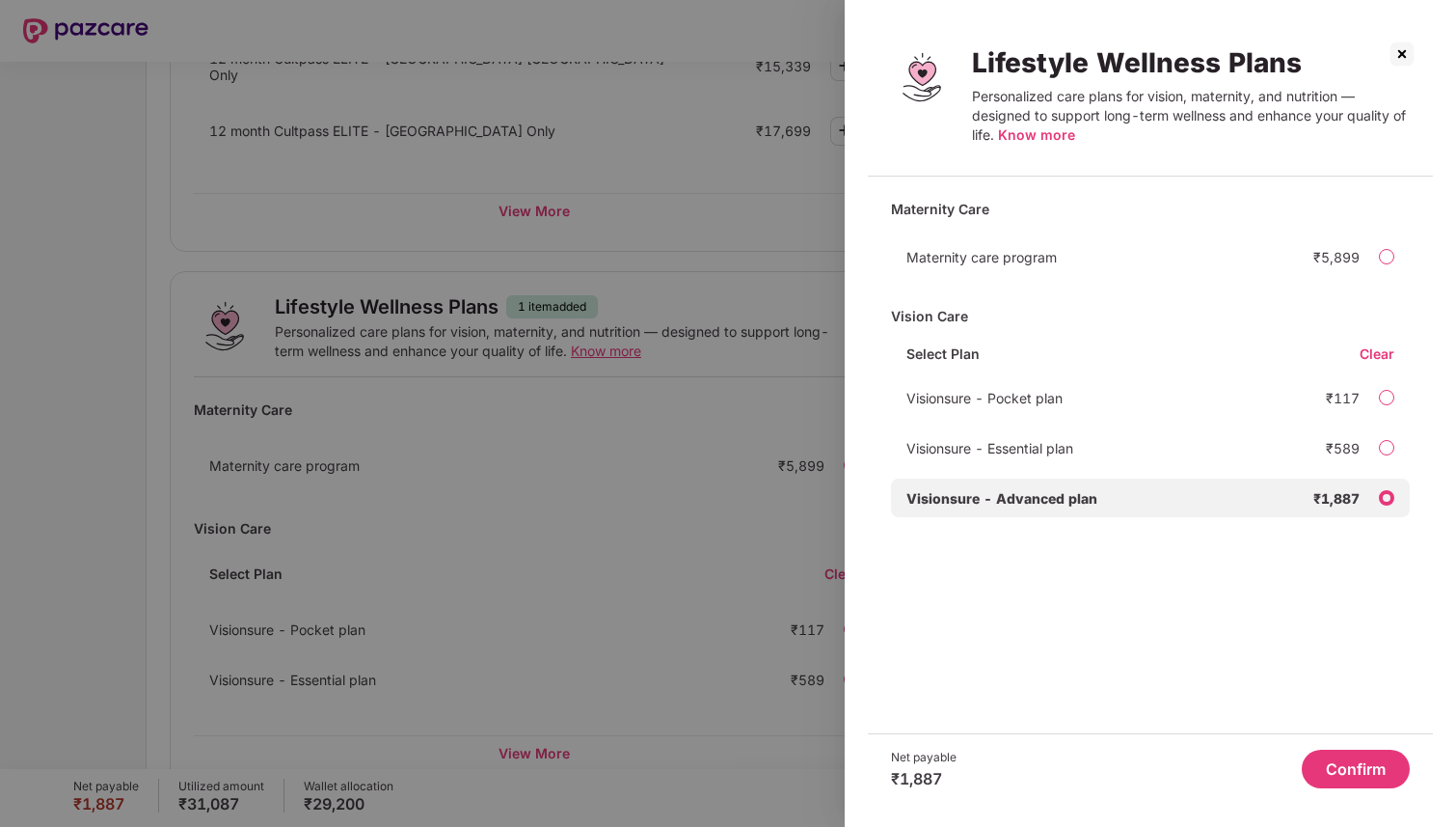
click at [1031, 441] on span "Visionsure - Essential plan" at bounding box center [990, 448] width 167 height 17
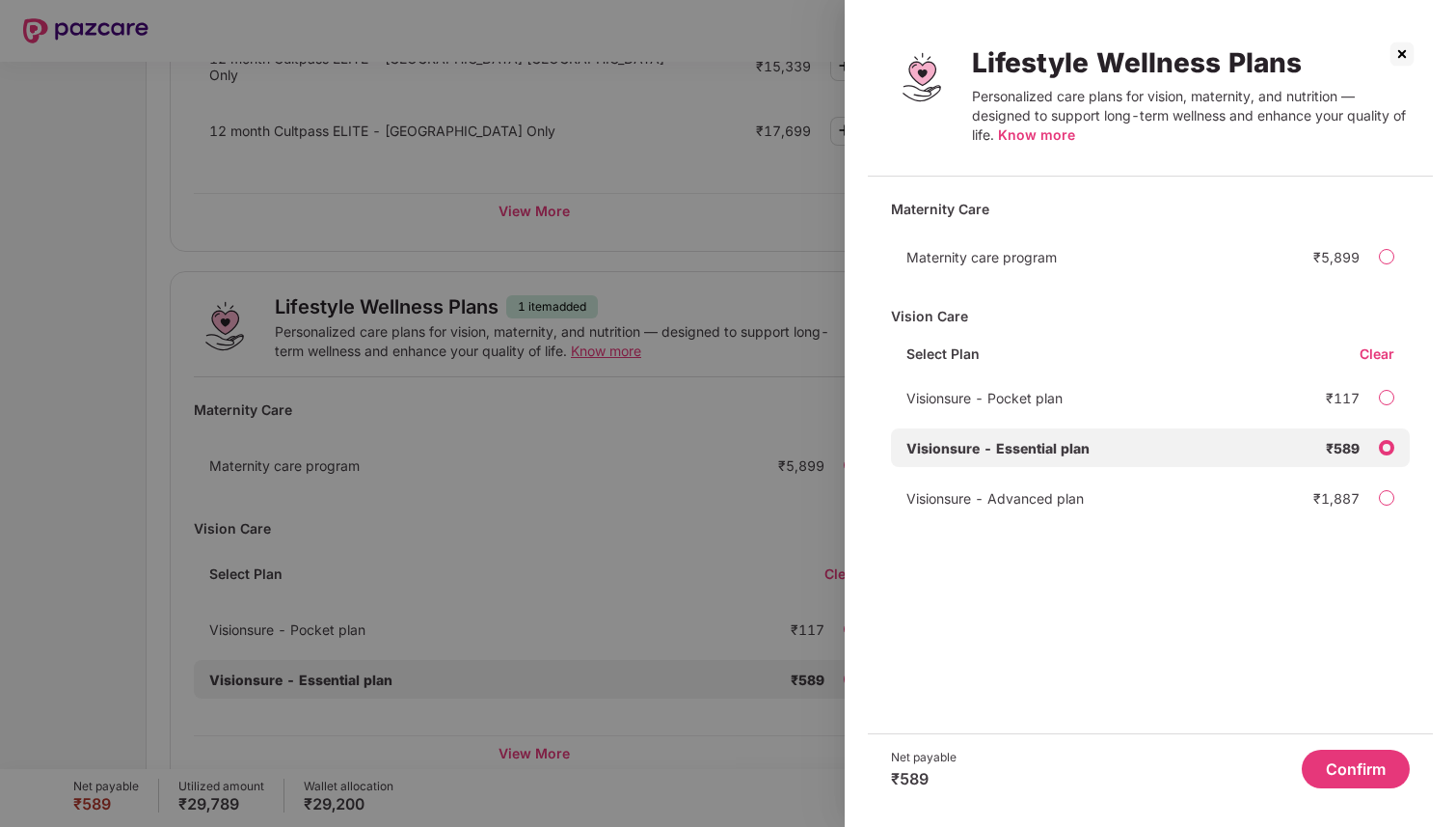
click at [1019, 399] on span "Visionsure - Pocket plan" at bounding box center [984, 398] width 157 height 17
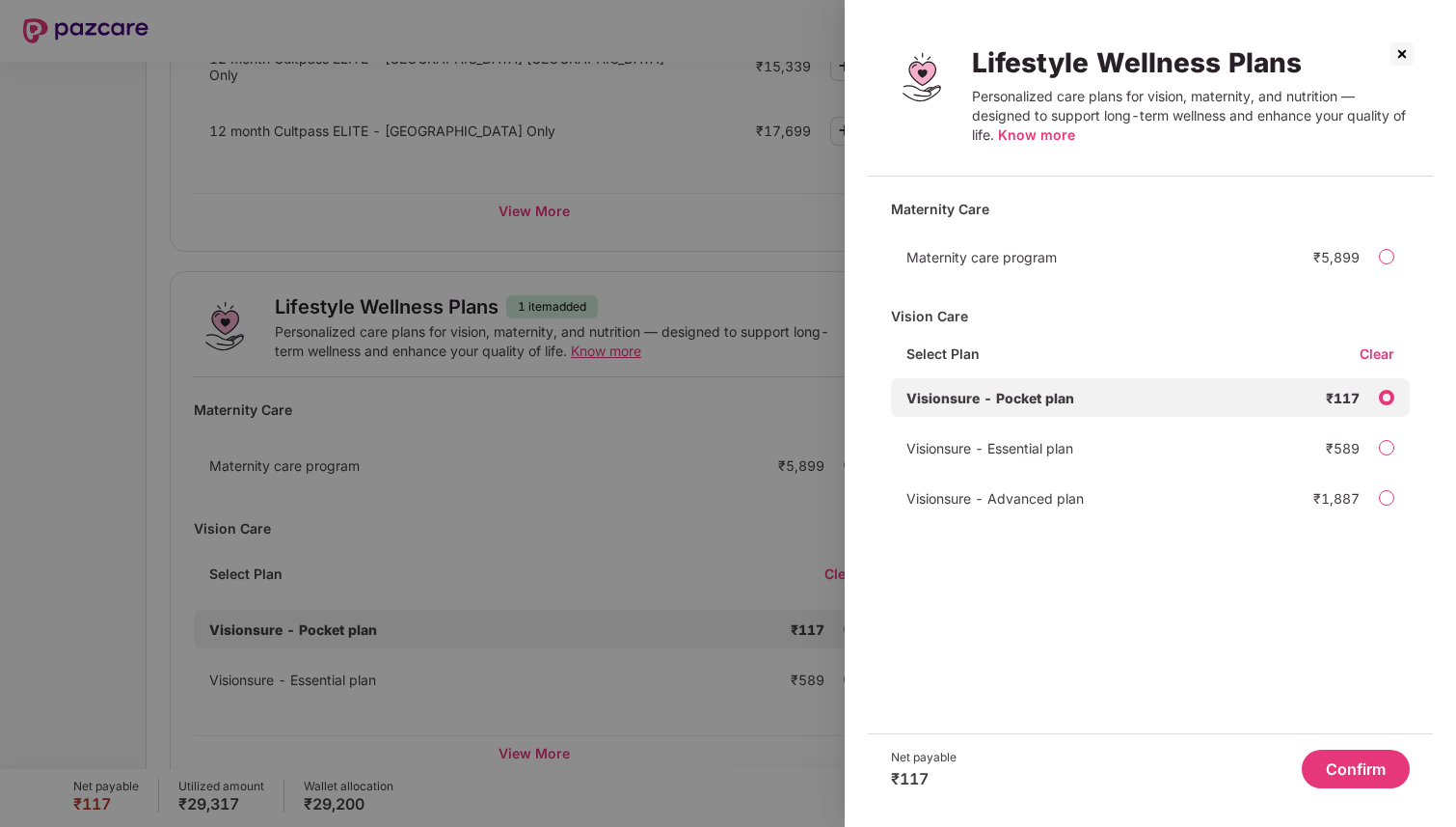
click at [1403, 49] on img at bounding box center [1403, 54] width 31 height 31
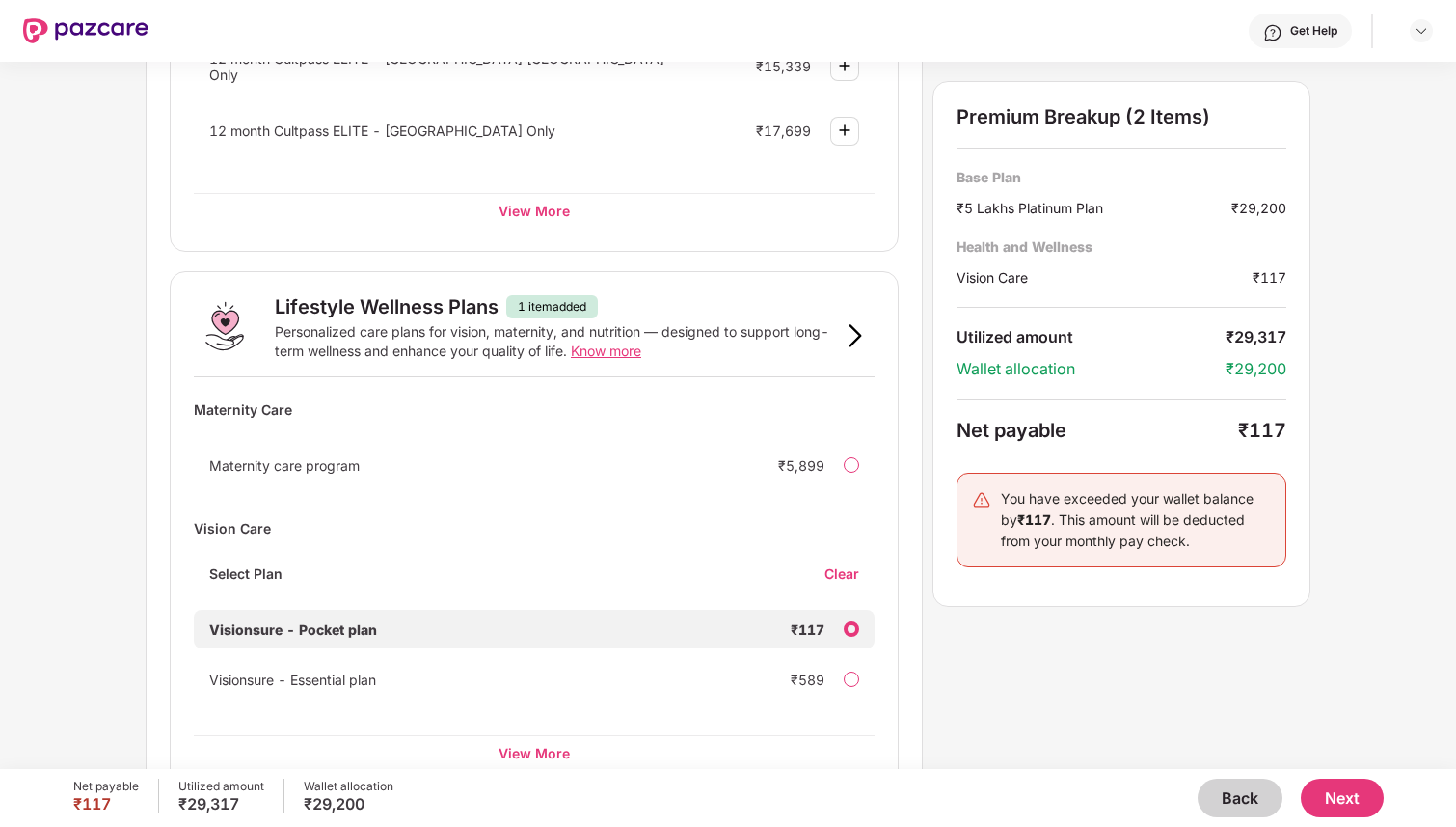
click at [836, 568] on div "Clear" at bounding box center [850, 573] width 51 height 18
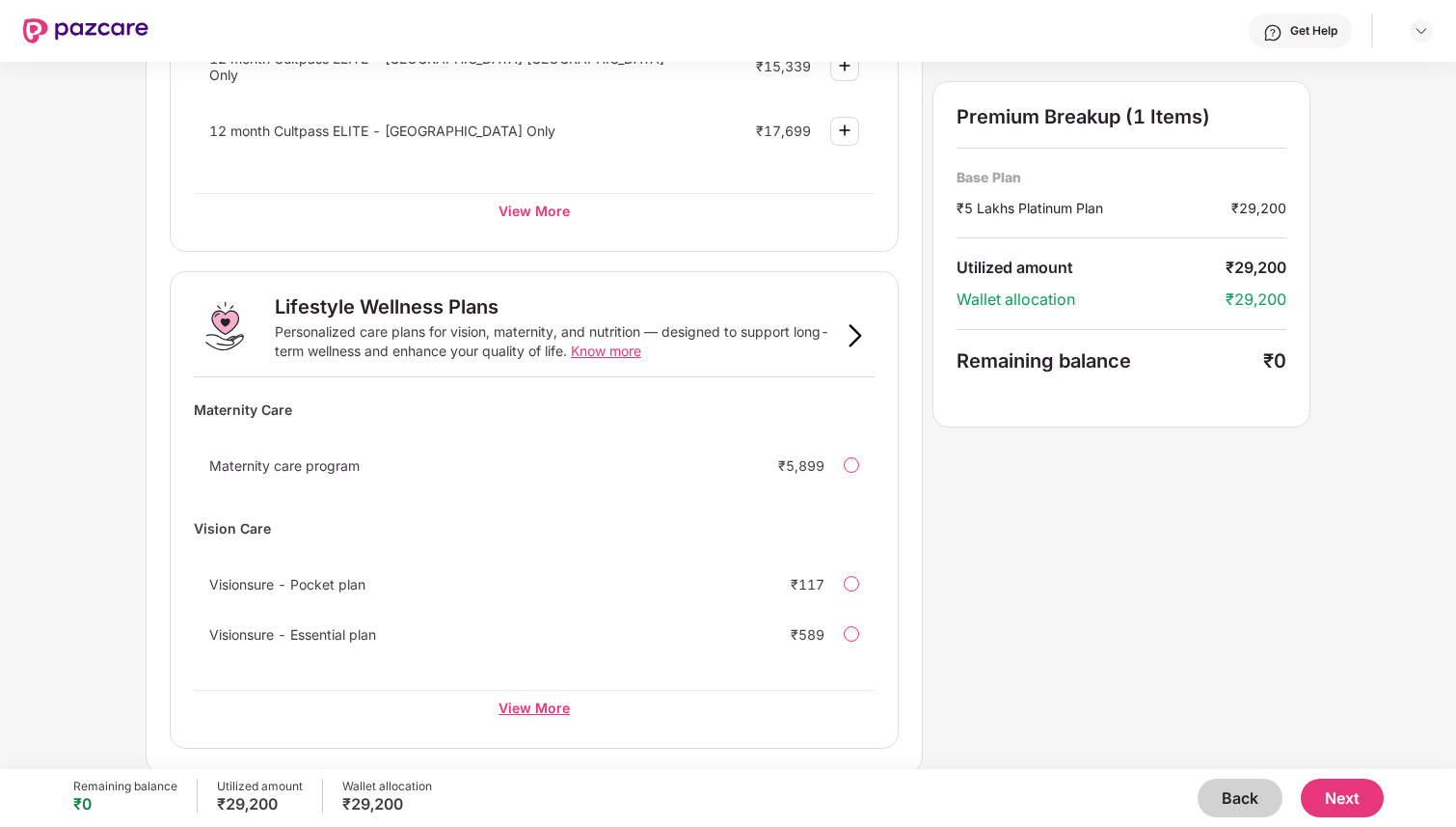
click at [538, 701] on div "View More" at bounding box center [534, 707] width 681 height 35
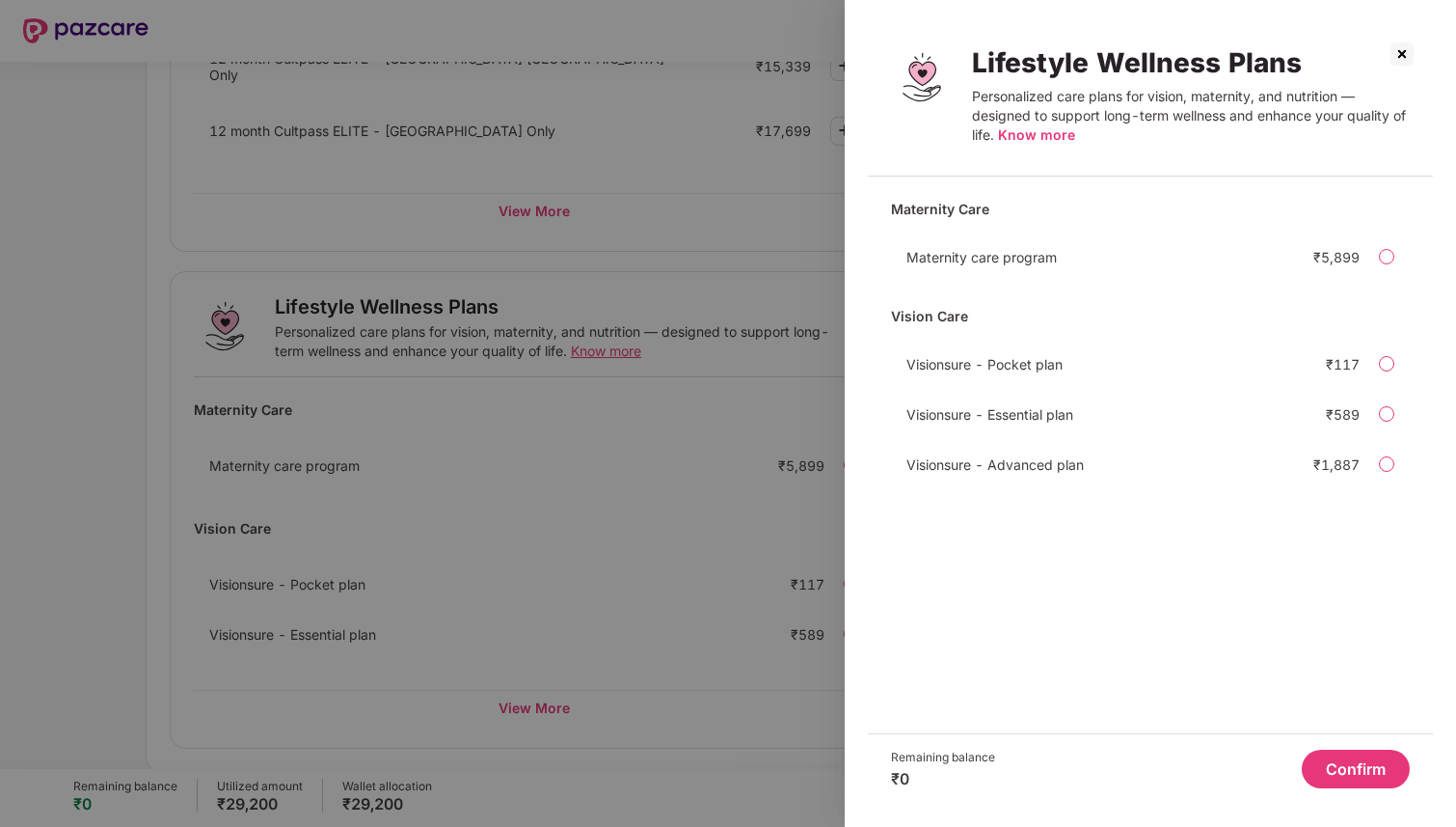
click at [1397, 50] on img at bounding box center [1403, 54] width 31 height 31
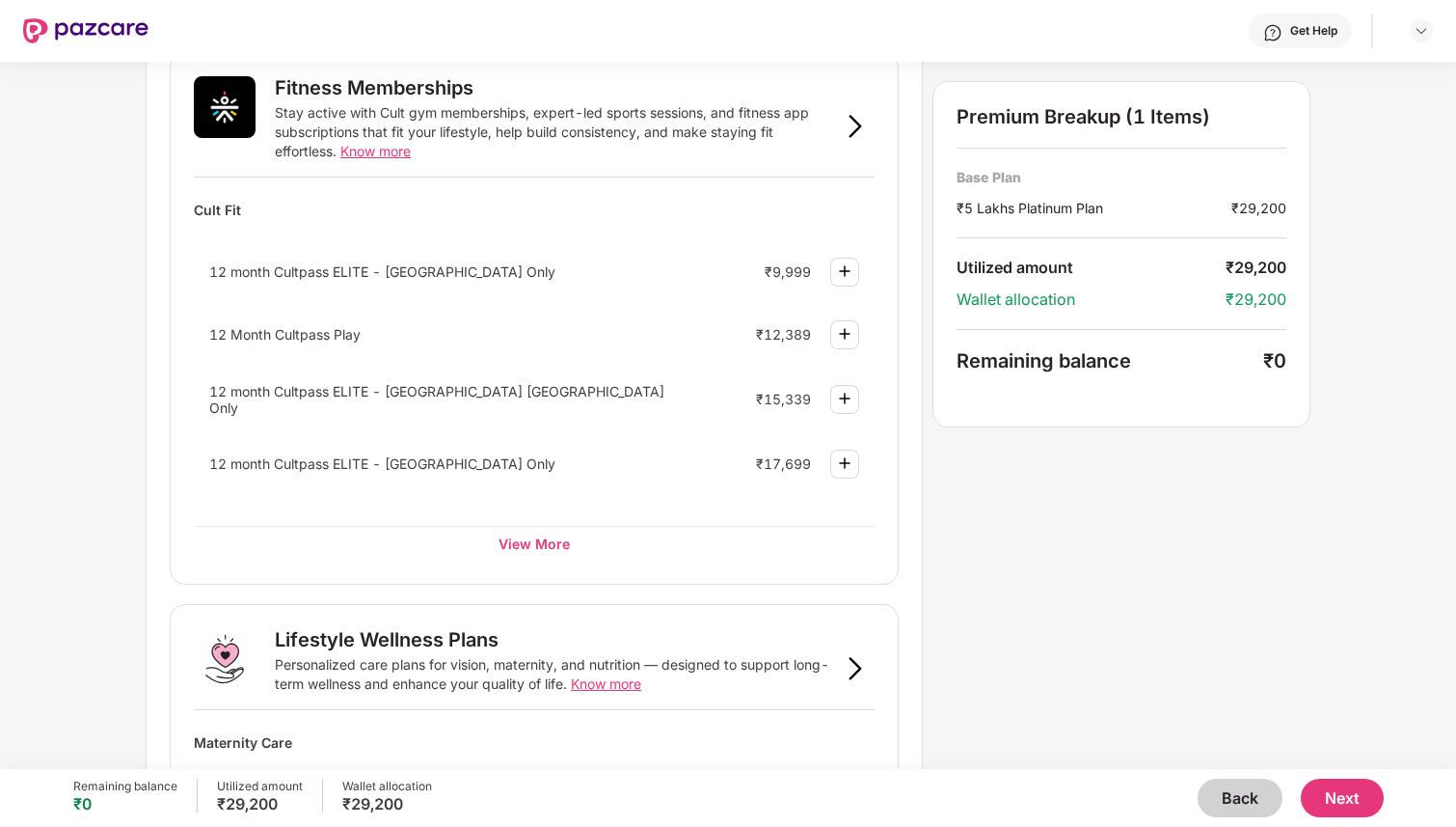
scroll to position [668, 0]
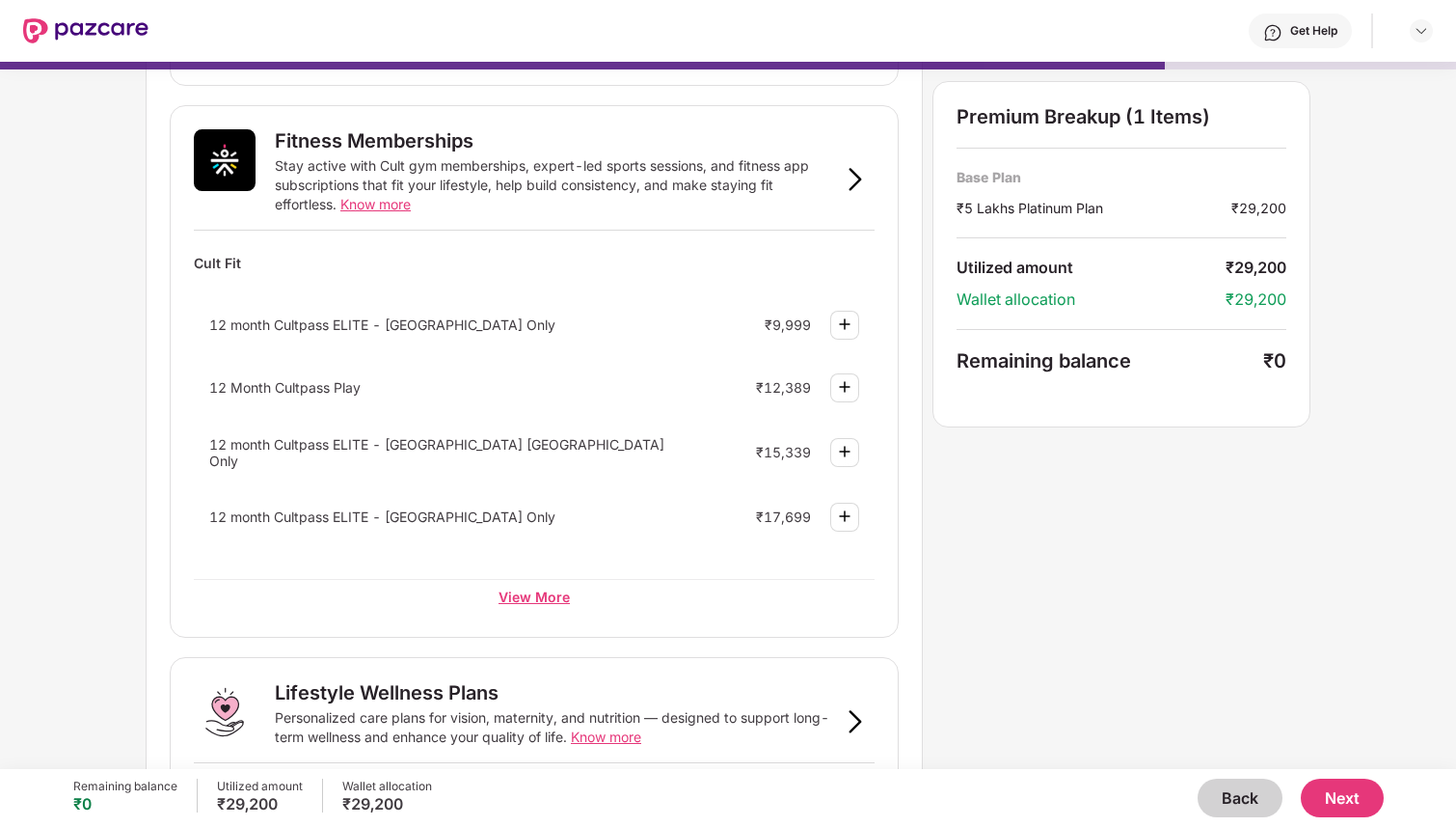
click at [525, 594] on div "View More" at bounding box center [534, 596] width 681 height 35
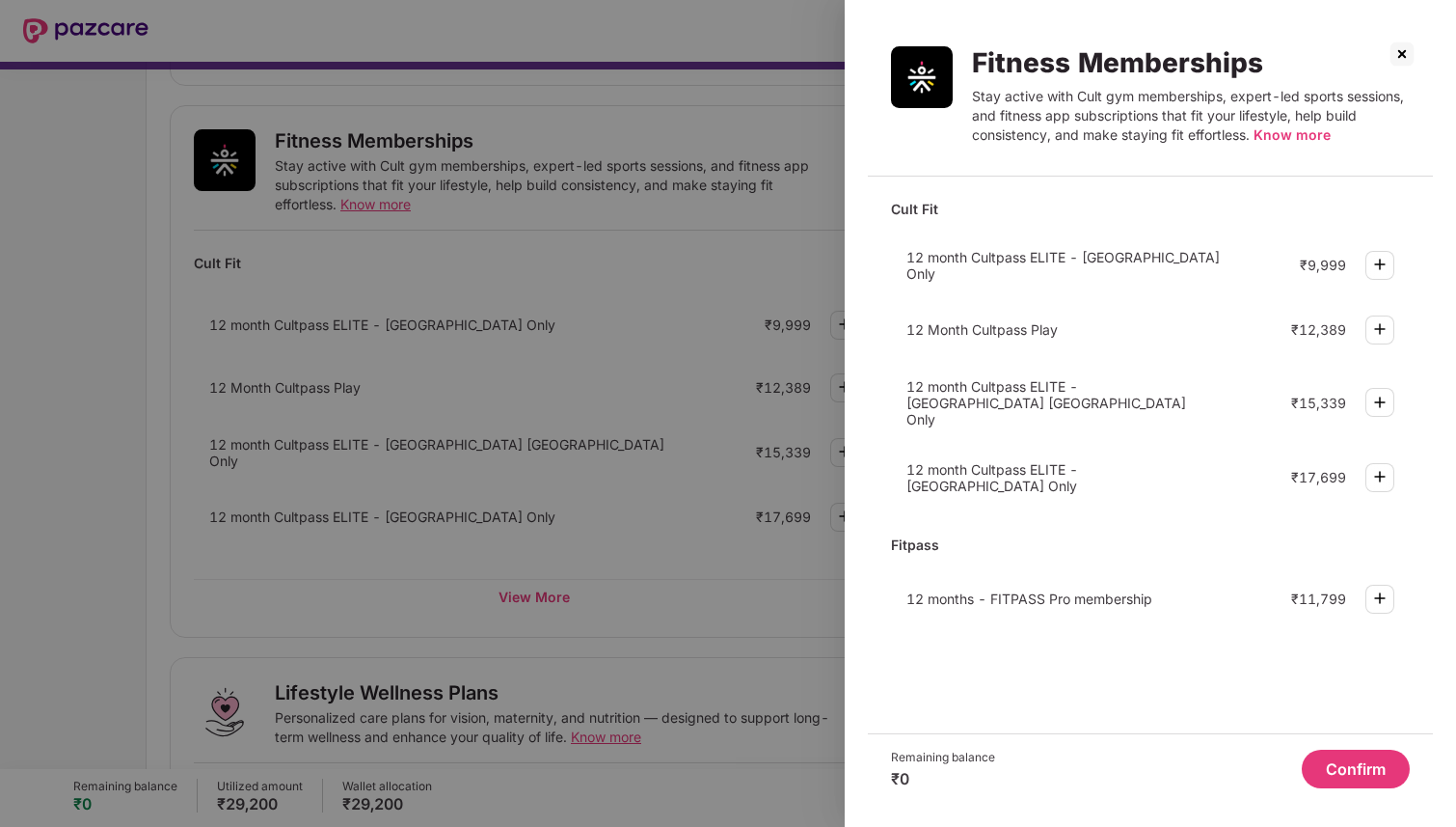
click at [1085, 591] on span "12 months - FITPASS Pro membership" at bounding box center [1029, 598] width 246 height 17
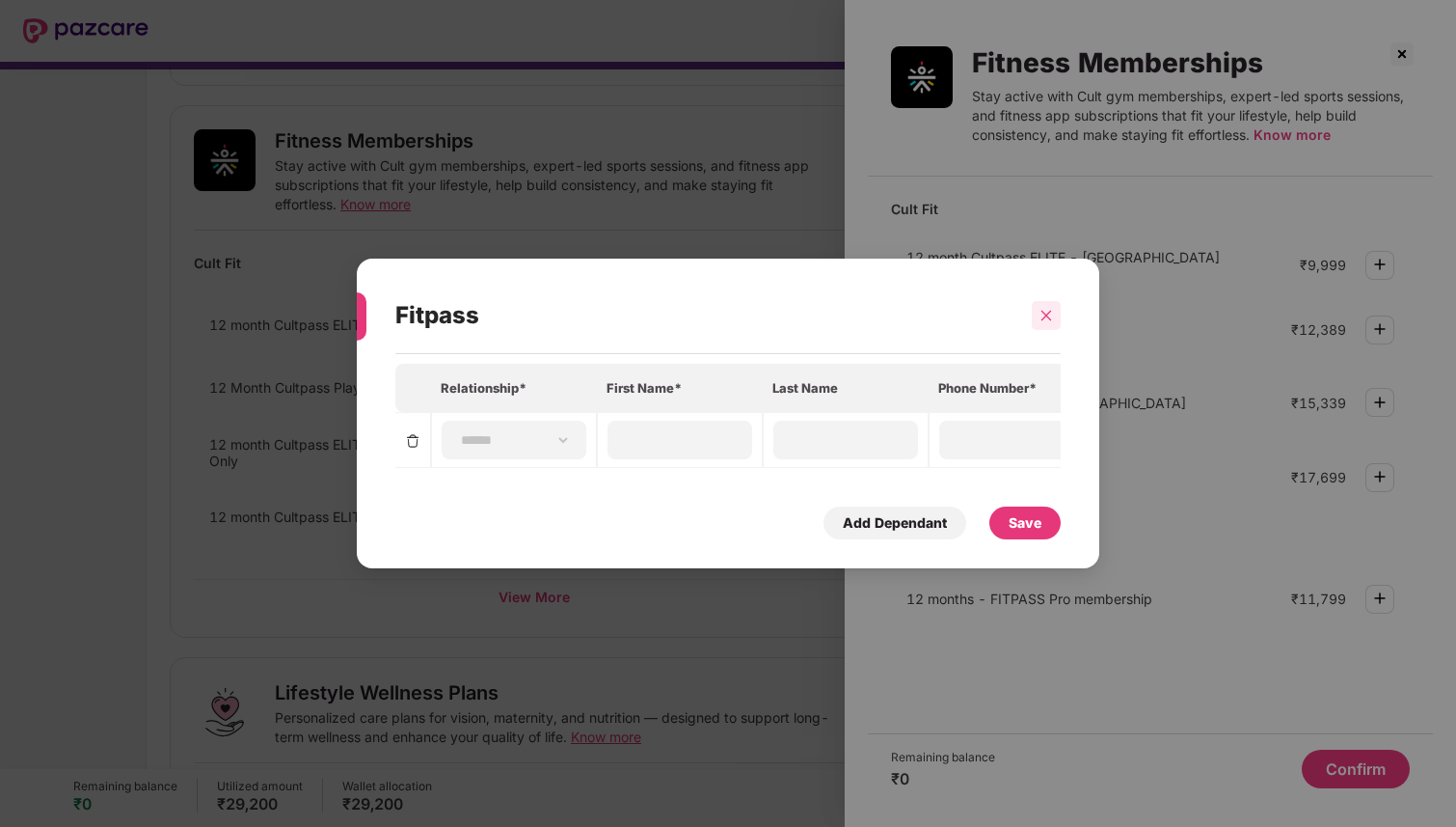
click at [1046, 314] on icon "close" at bounding box center [1047, 314] width 11 height 11
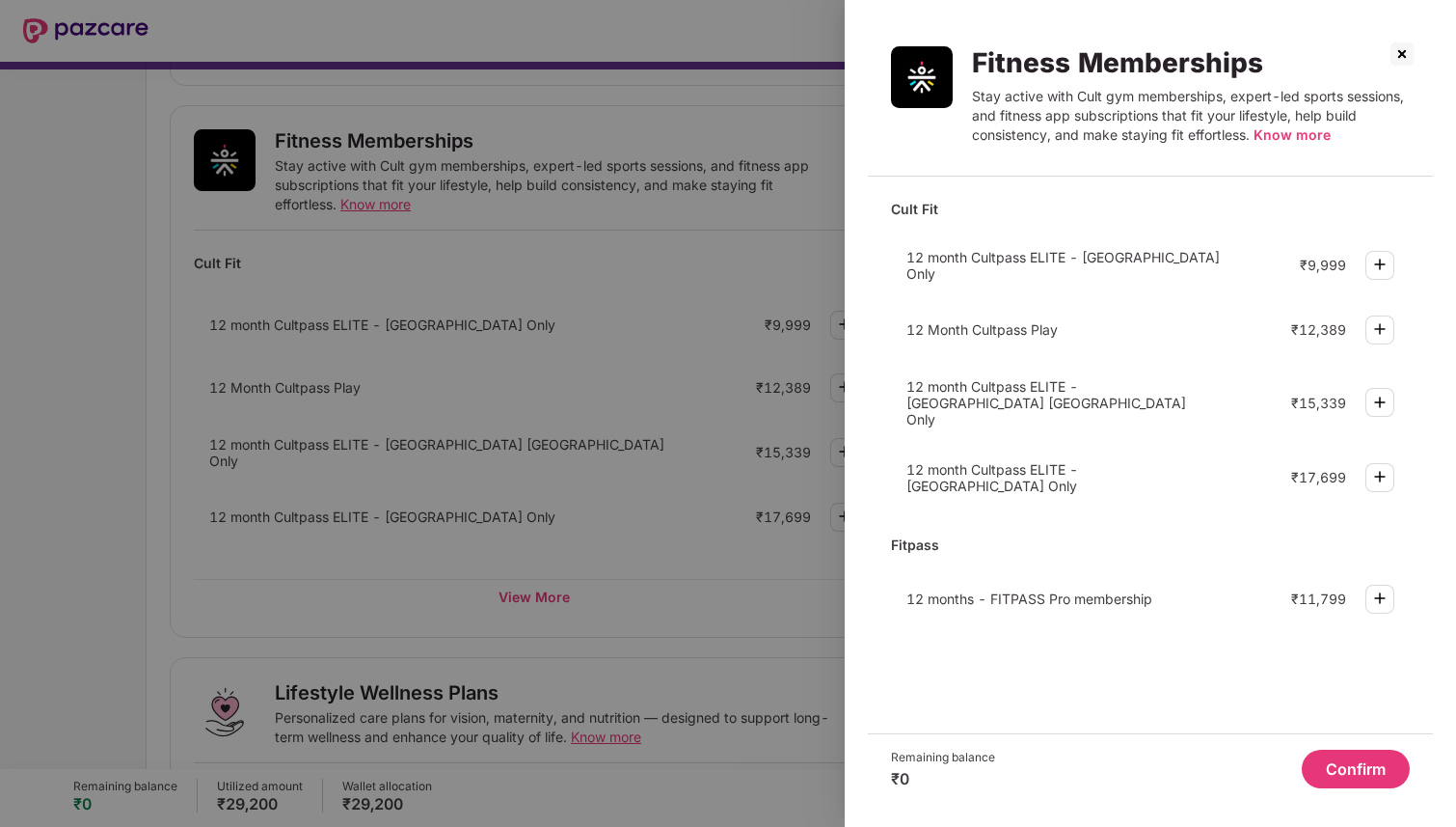
click at [1412, 52] on img at bounding box center [1403, 54] width 31 height 31
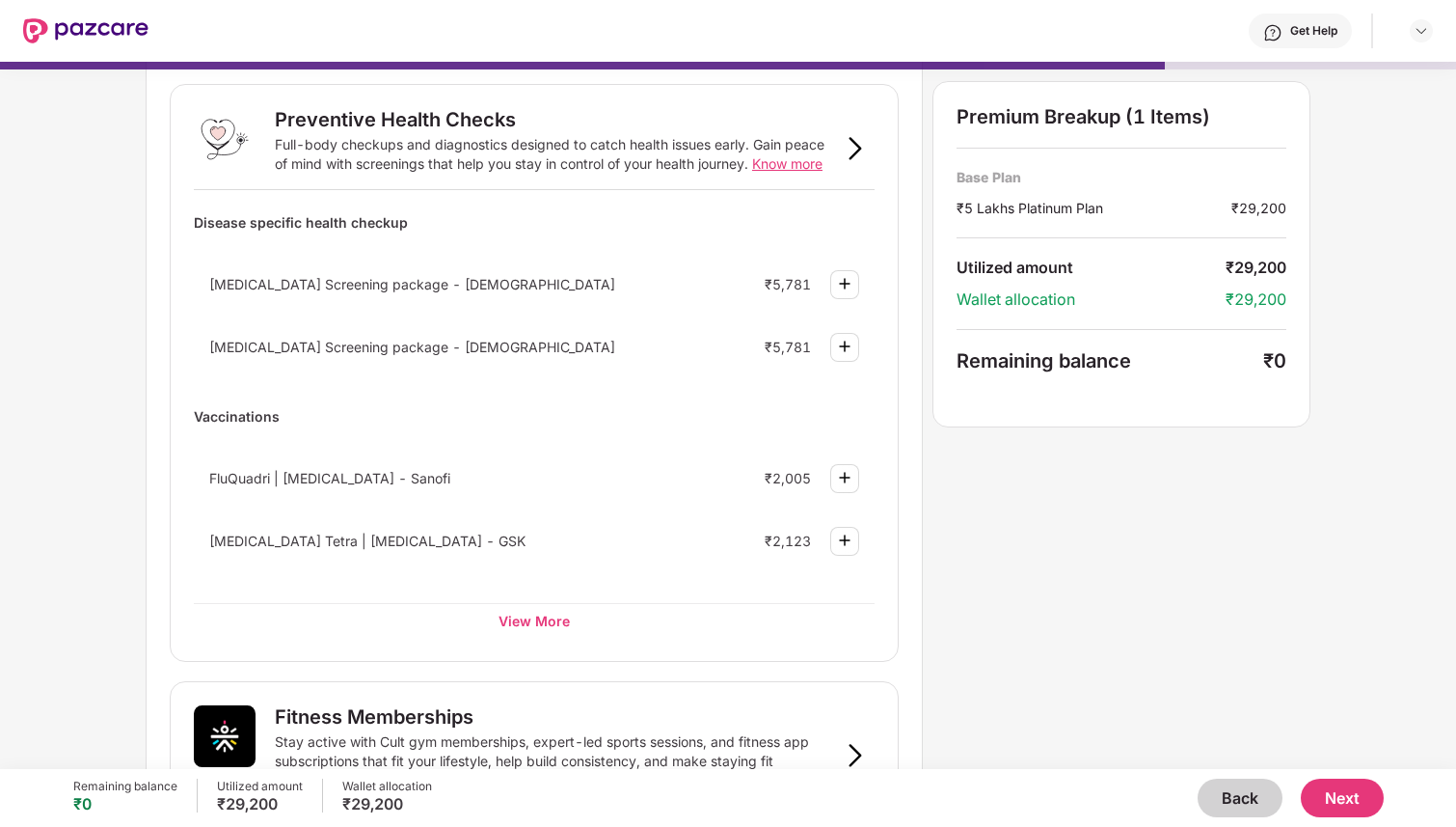
scroll to position [0, 0]
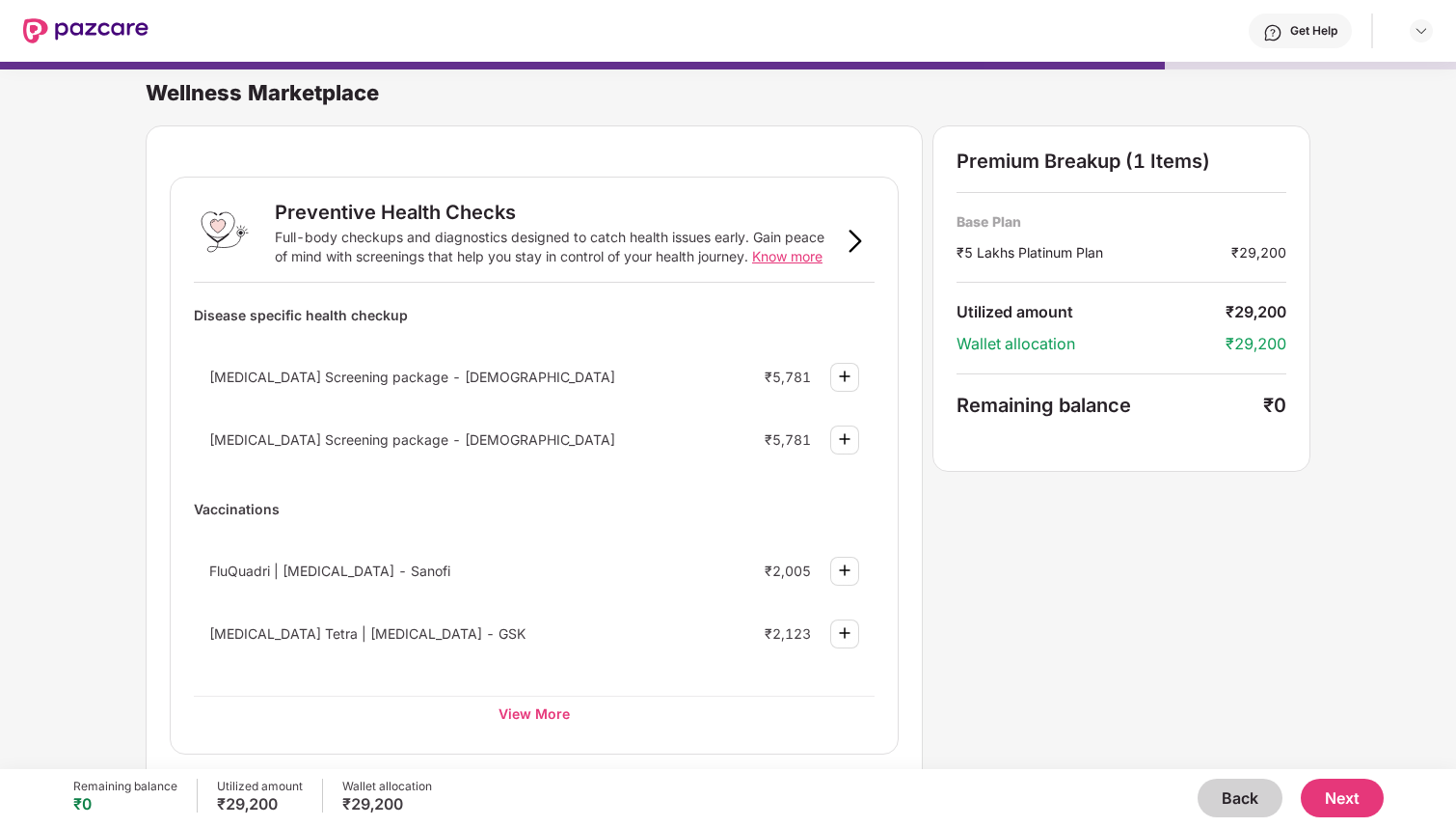
click at [1328, 785] on button "Next" at bounding box center [1342, 798] width 83 height 39
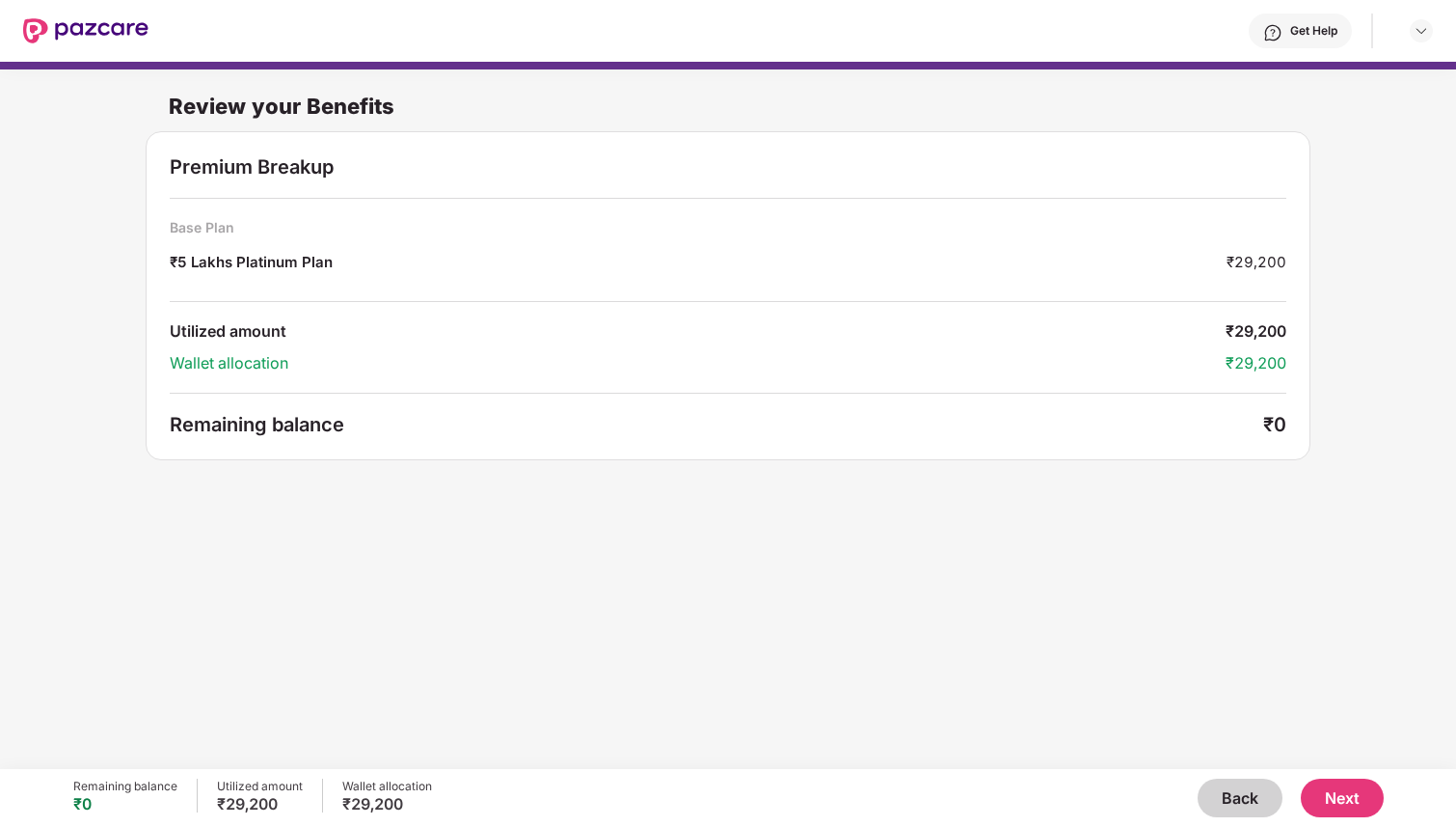
click at [1334, 796] on button "Next" at bounding box center [1342, 798] width 83 height 39
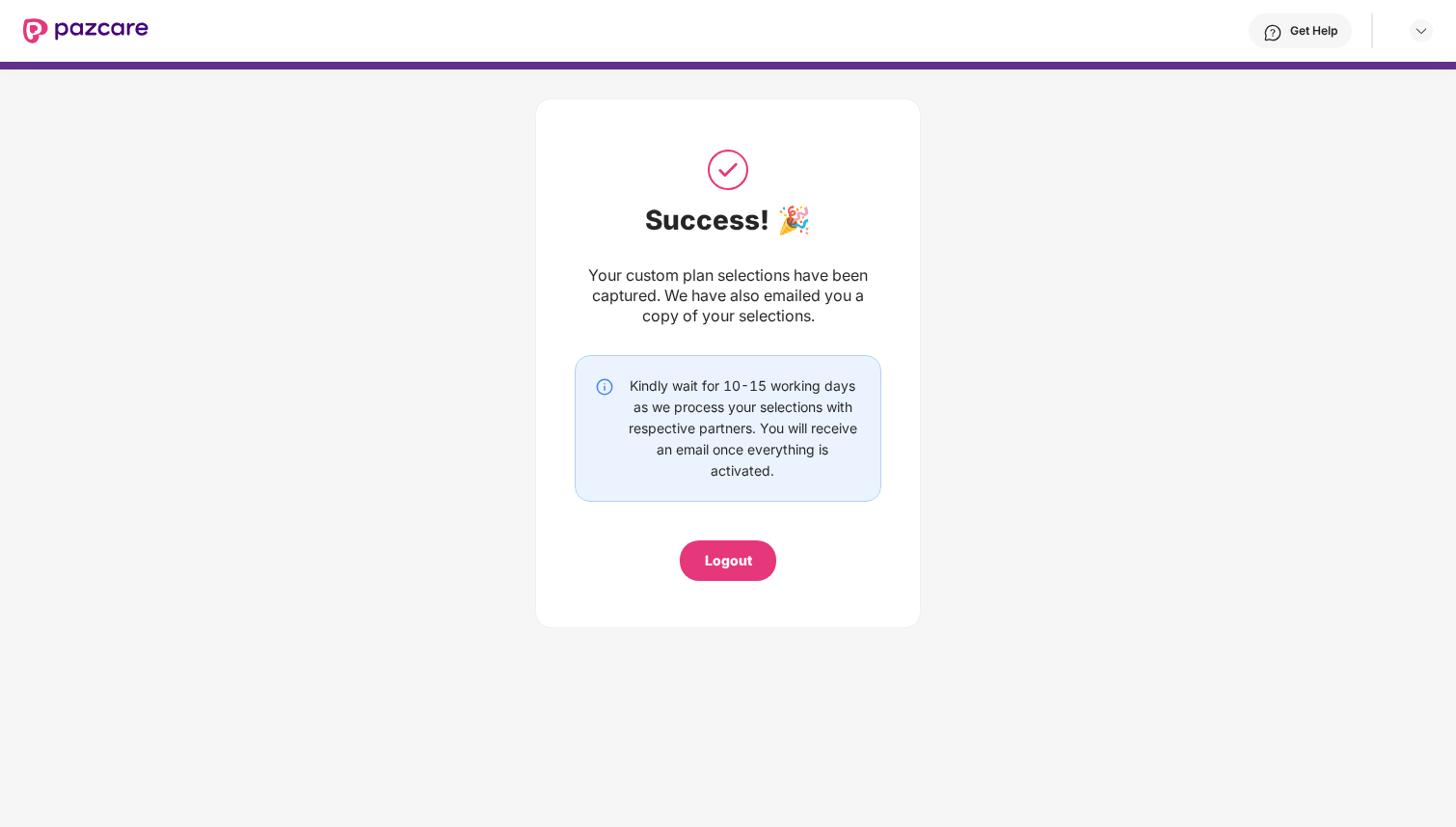
click at [734, 566] on div "Logout" at bounding box center [728, 560] width 48 height 21
